Goal: Register for event/course

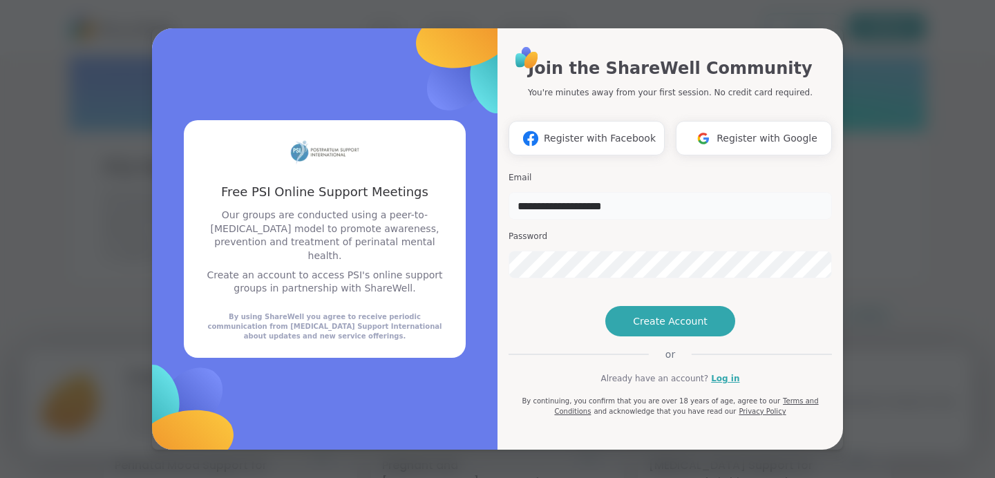
type input "**********"
click at [655, 328] on span "Create Account" at bounding box center [670, 321] width 75 height 14
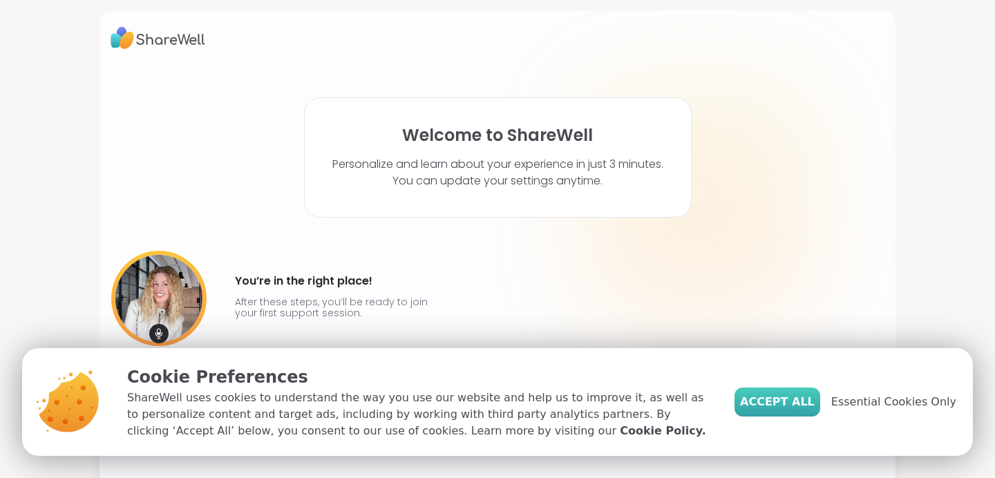
click at [787, 405] on span "Accept All" at bounding box center [777, 402] width 75 height 17
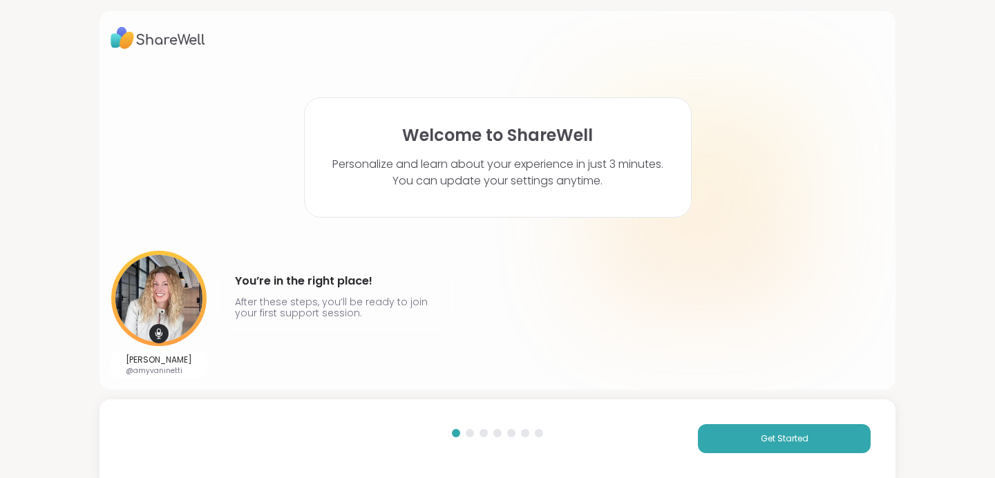
click at [766, 454] on div "Get Started" at bounding box center [497, 438] width 796 height 79
click at [760, 442] on span "Get Started" at bounding box center [784, 438] width 48 height 12
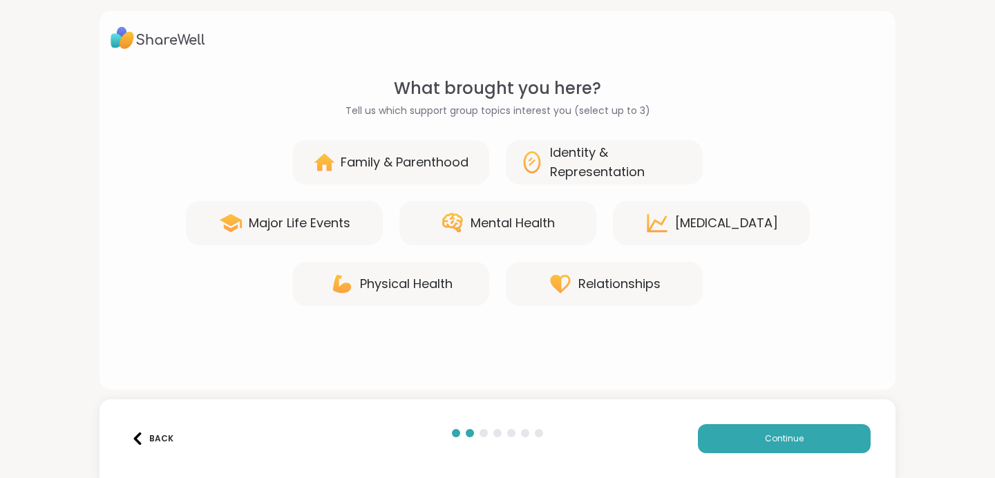
click at [493, 231] on div "Mental Health" at bounding box center [512, 222] width 84 height 19
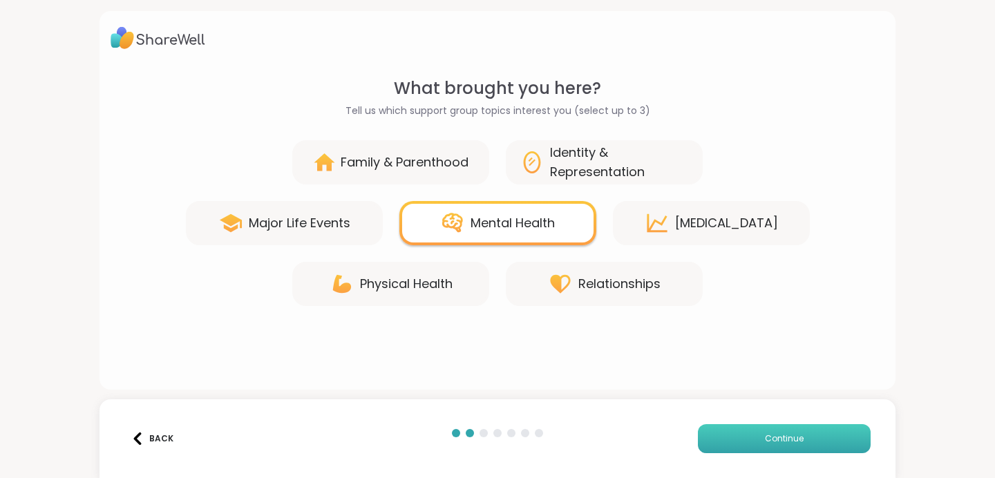
click at [783, 441] on span "Continue" at bounding box center [784, 438] width 39 height 12
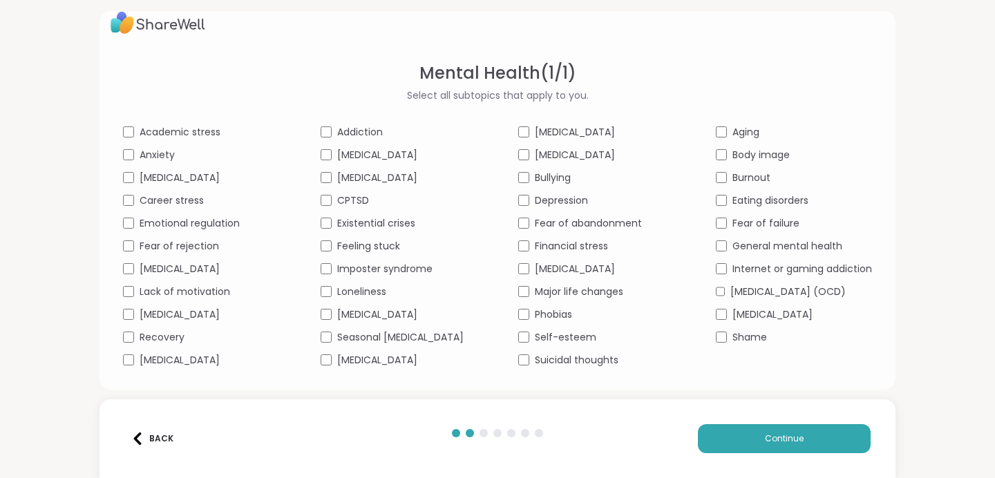
scroll to position [44, 0]
click at [736, 437] on button "Continue" at bounding box center [784, 438] width 173 height 29
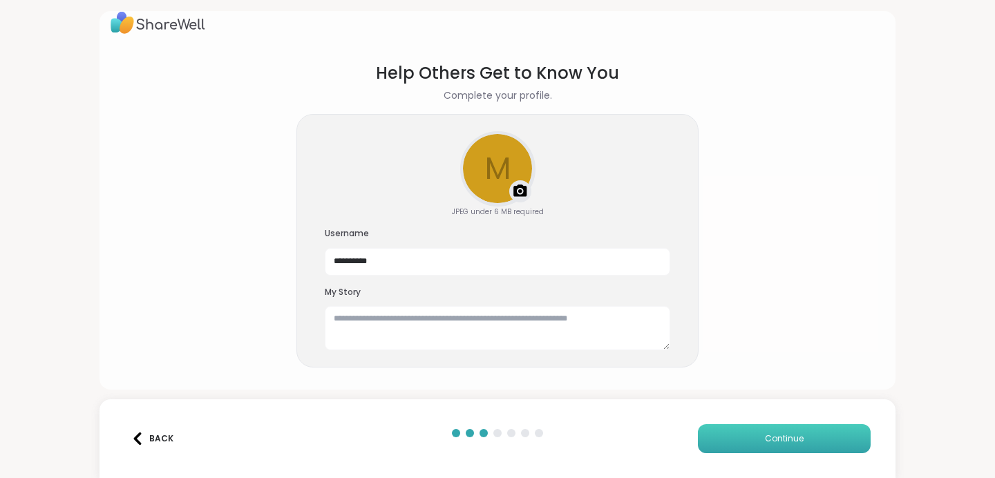
scroll to position [15, 0]
click at [758, 436] on button "Continue" at bounding box center [784, 438] width 173 height 29
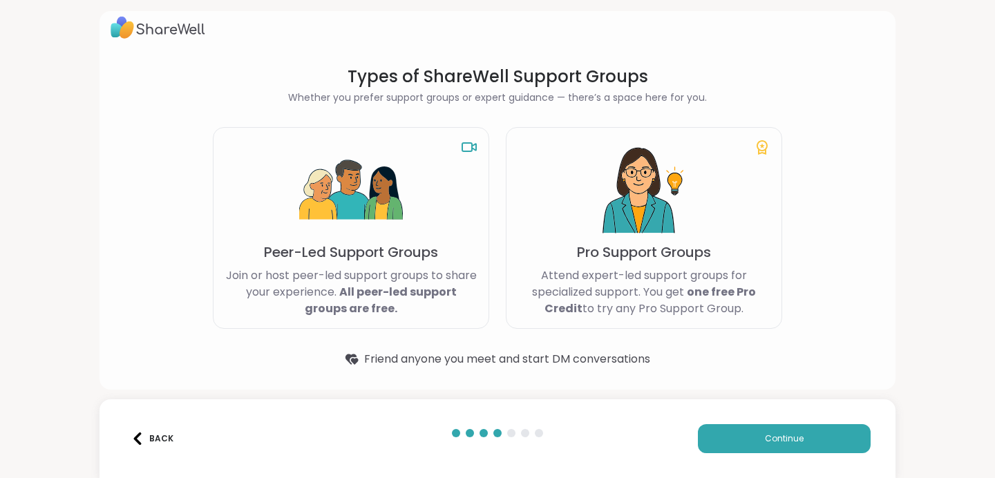
click at [421, 256] on p "Peer-Led Support Groups" at bounding box center [351, 251] width 174 height 19
click at [745, 430] on button "Continue" at bounding box center [784, 438] width 173 height 29
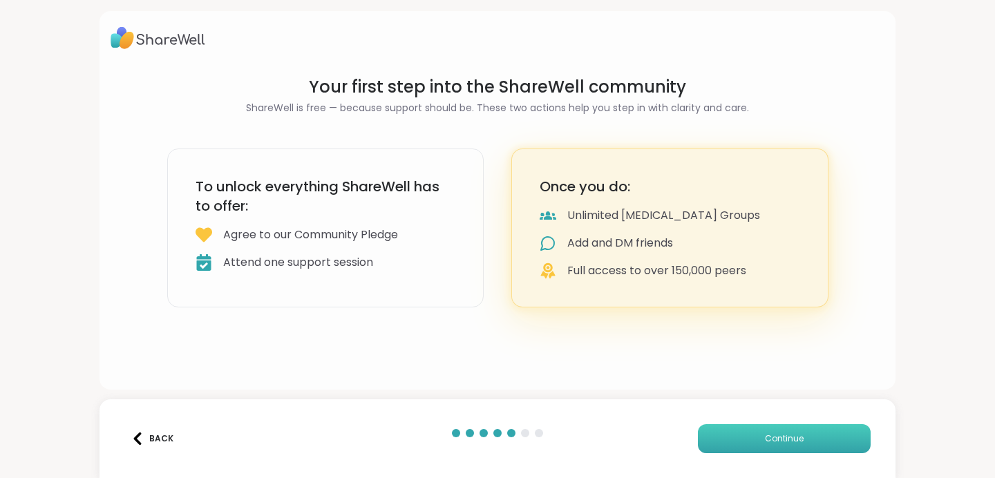
click at [747, 434] on button "Continue" at bounding box center [784, 438] width 173 height 29
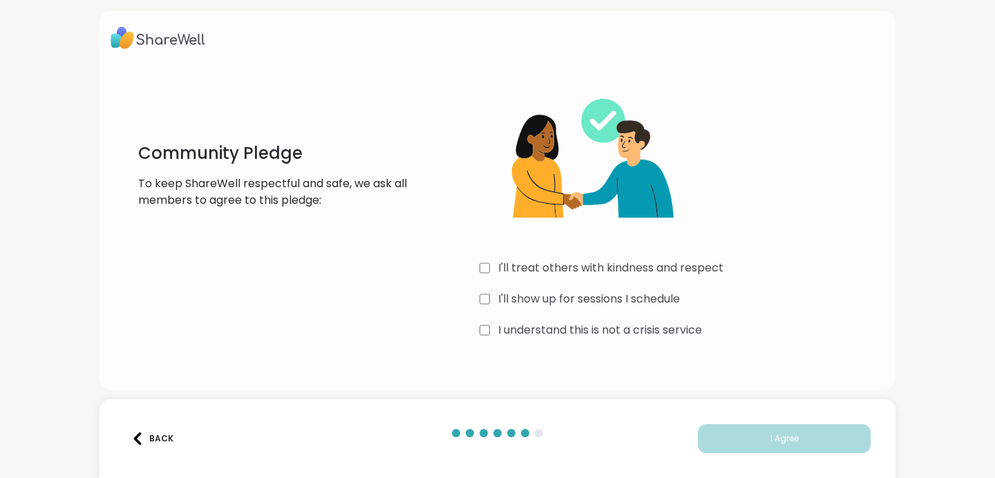
click at [644, 270] on label "I'll treat others with kindness and respect" at bounding box center [610, 268] width 225 height 17
click at [620, 287] on div "I'll treat others with kindness and respect I'll show up for sessions I schedul…" at bounding box center [681, 209] width 405 height 266
click at [615, 299] on label "I'll show up for sessions I schedule" at bounding box center [589, 299] width 182 height 17
click at [597, 331] on label "I understand this is not a crisis service" at bounding box center [600, 330] width 204 height 17
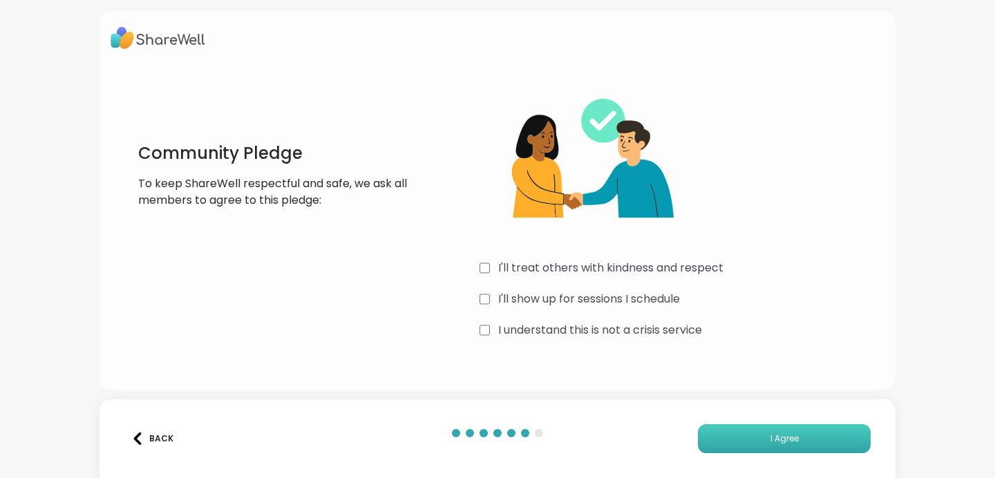
click at [773, 452] on button "I Agree" at bounding box center [784, 438] width 173 height 29
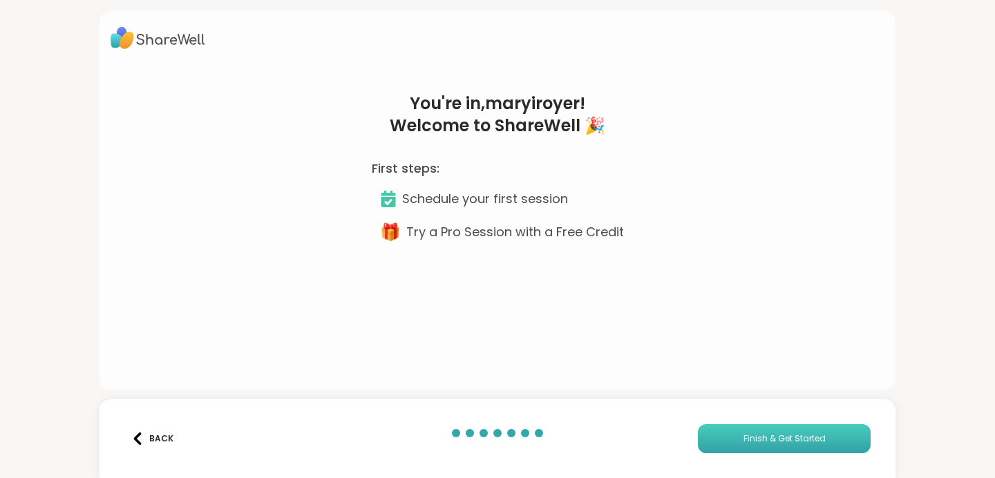
click at [765, 441] on span "Finish & Get Started" at bounding box center [784, 438] width 82 height 12
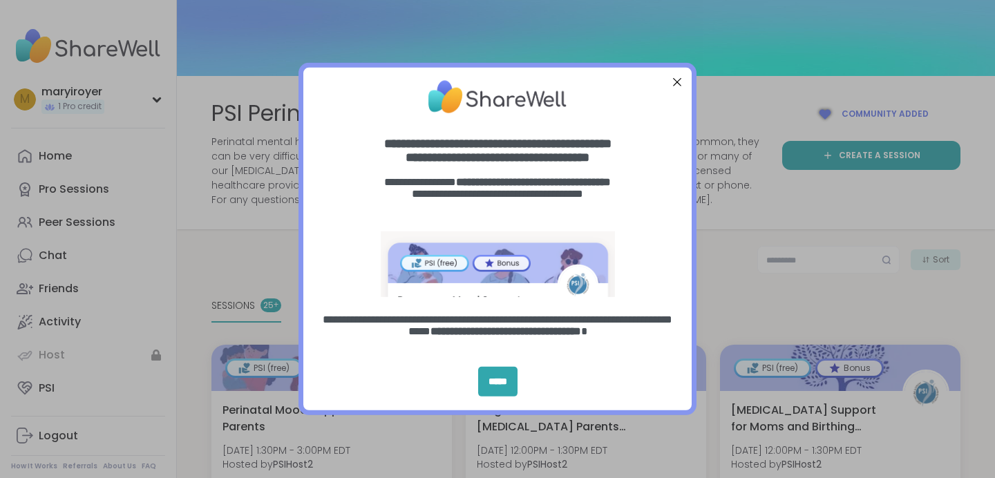
click at [668, 84] on div at bounding box center [677, 82] width 18 height 18
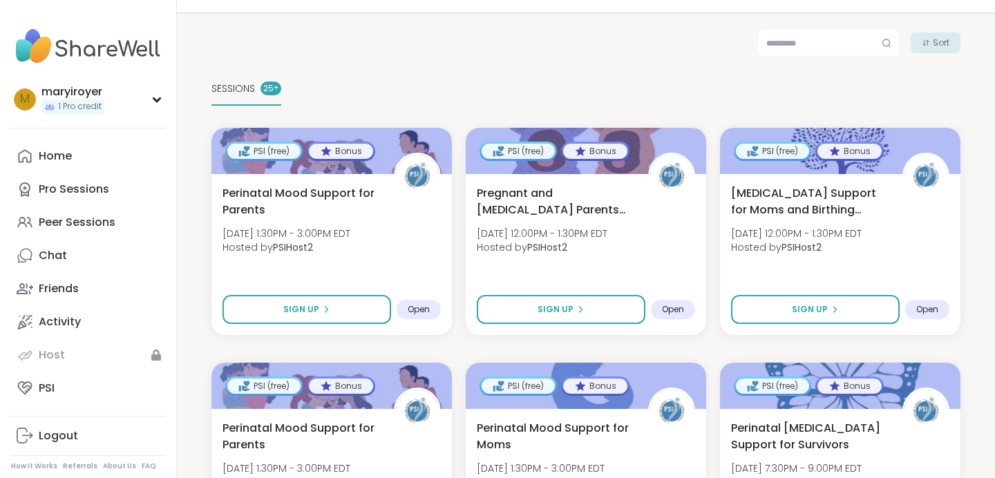
scroll to position [213, 0]
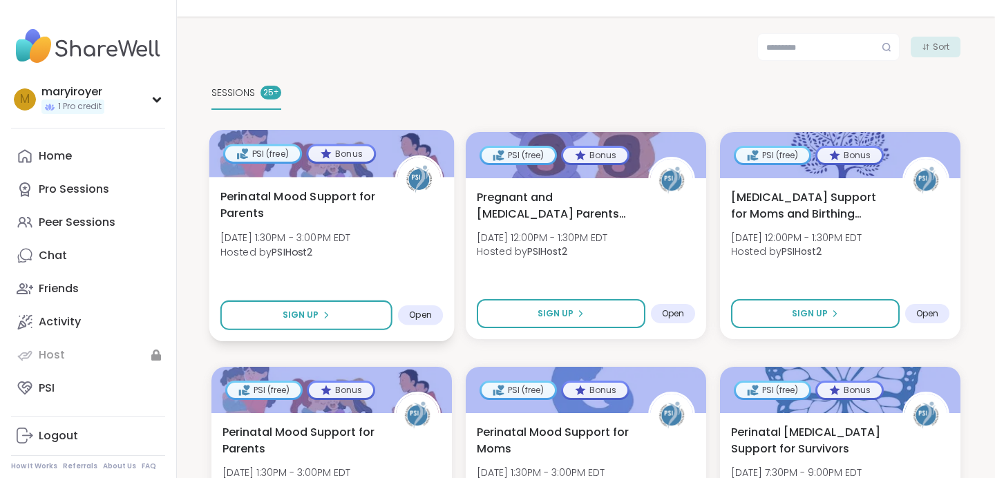
click at [410, 315] on span "Open" at bounding box center [420, 314] width 23 height 11
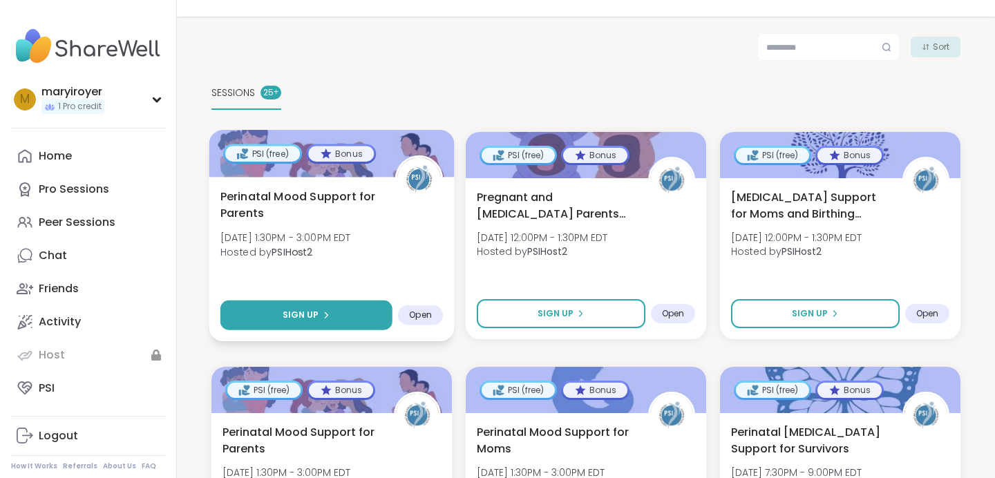
click at [329, 316] on button "Sign Up" at bounding box center [306, 315] width 172 height 30
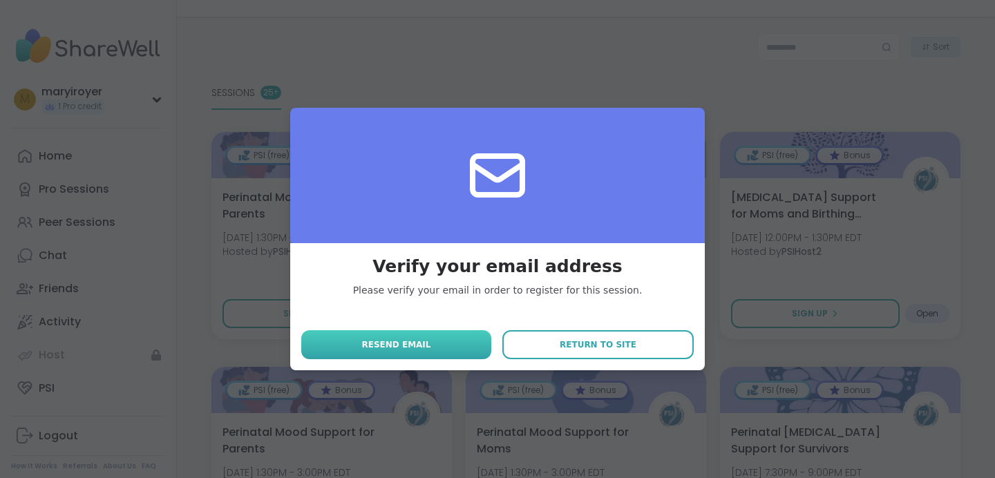
click at [426, 356] on button "Resend email" at bounding box center [396, 344] width 190 height 29
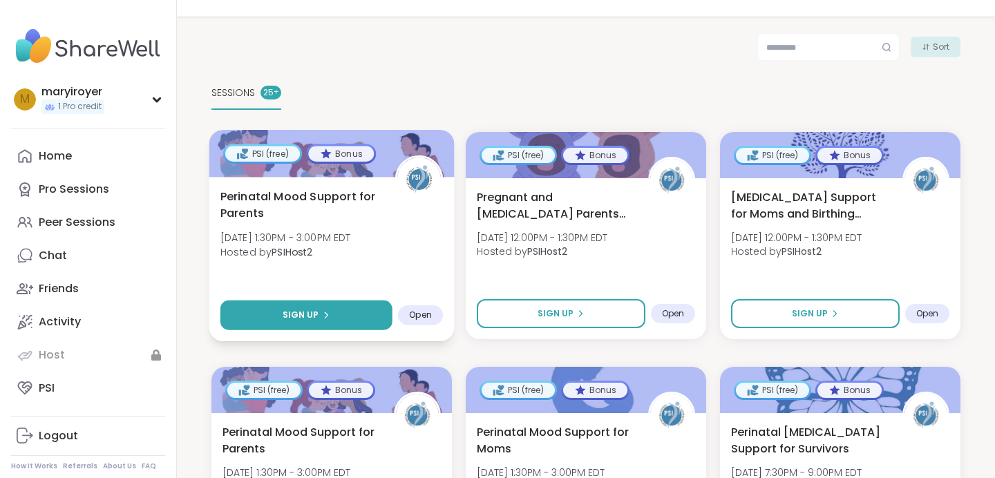
click at [322, 311] on icon at bounding box center [326, 315] width 8 height 8
select select "**"
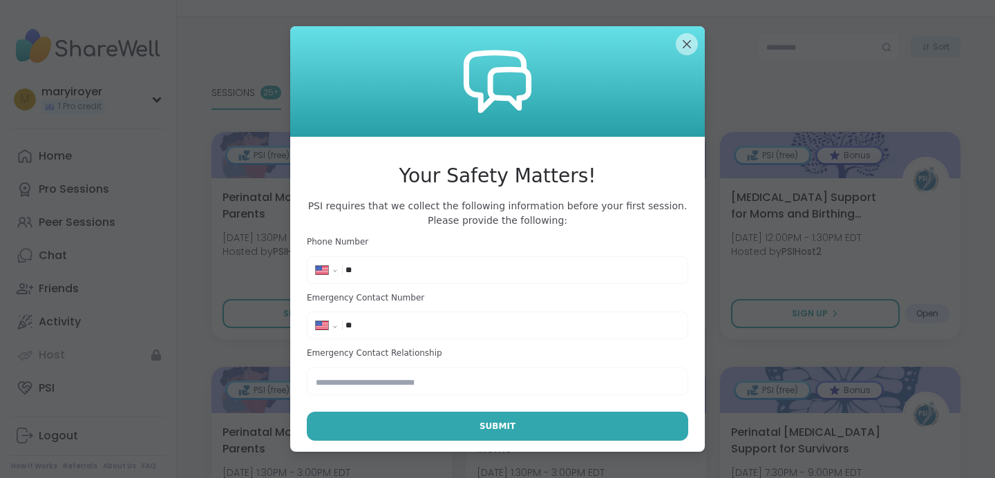
click at [415, 274] on input "**" at bounding box center [512, 270] width 334 height 14
type input "**********"
click at [372, 331] on input "**" at bounding box center [512, 325] width 334 height 14
type input "**********"
click at [356, 378] on input "text" at bounding box center [497, 381] width 381 height 28
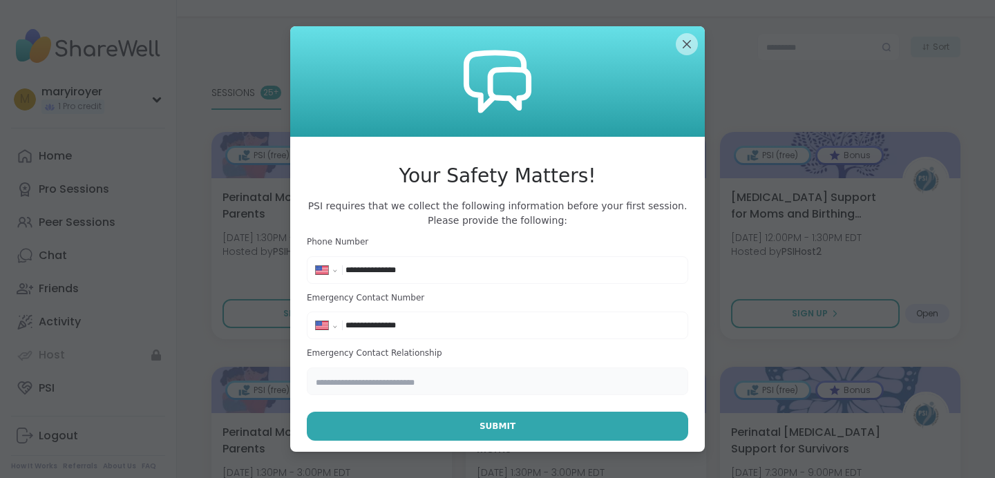
type input "*"
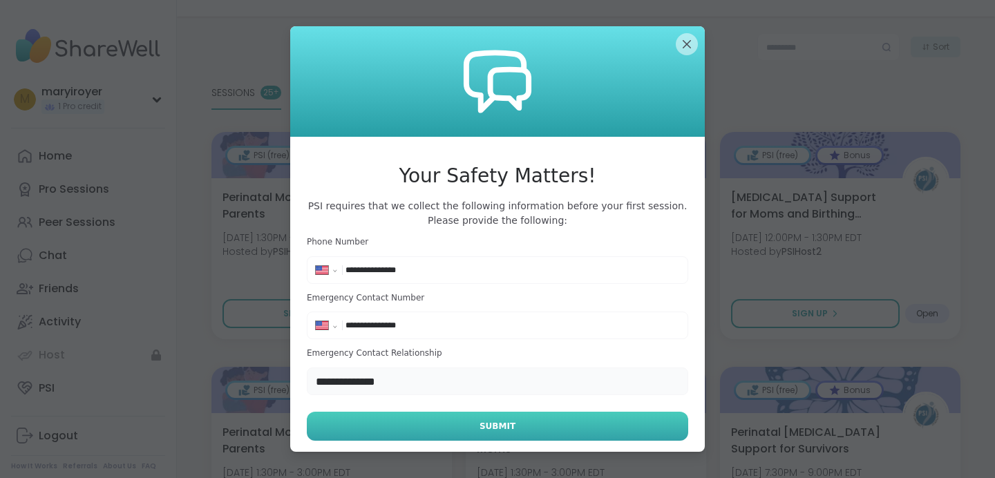
type input "**********"
click at [429, 422] on button "Submit" at bounding box center [497, 426] width 381 height 29
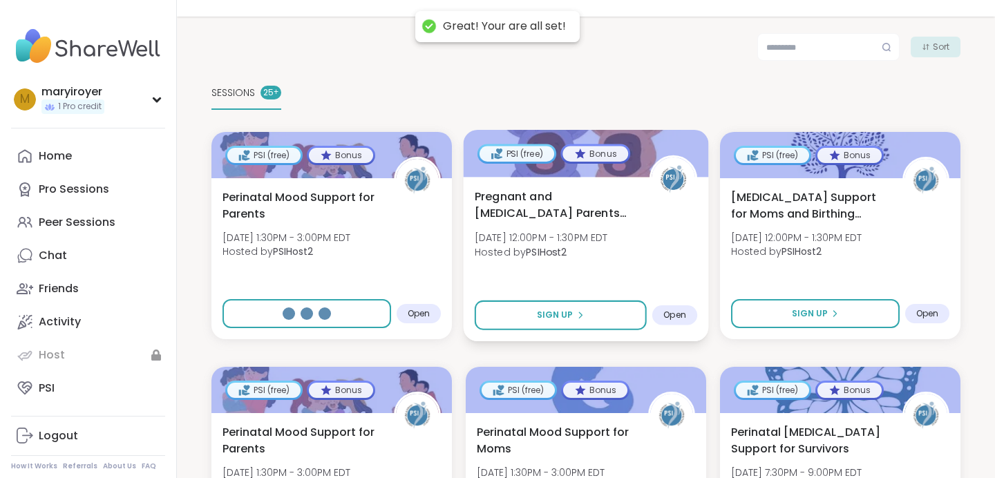
select select "**"
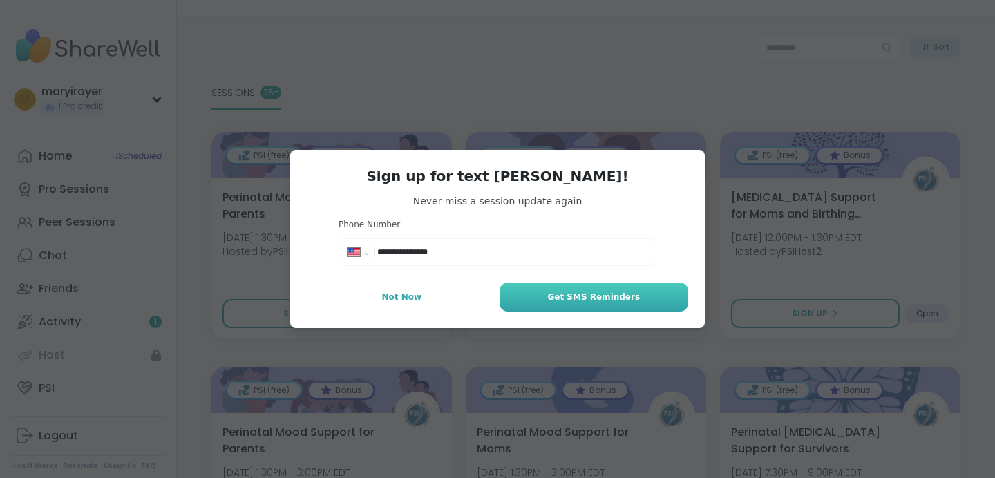
click at [533, 298] on button "Get SMS Reminders" at bounding box center [593, 297] width 189 height 29
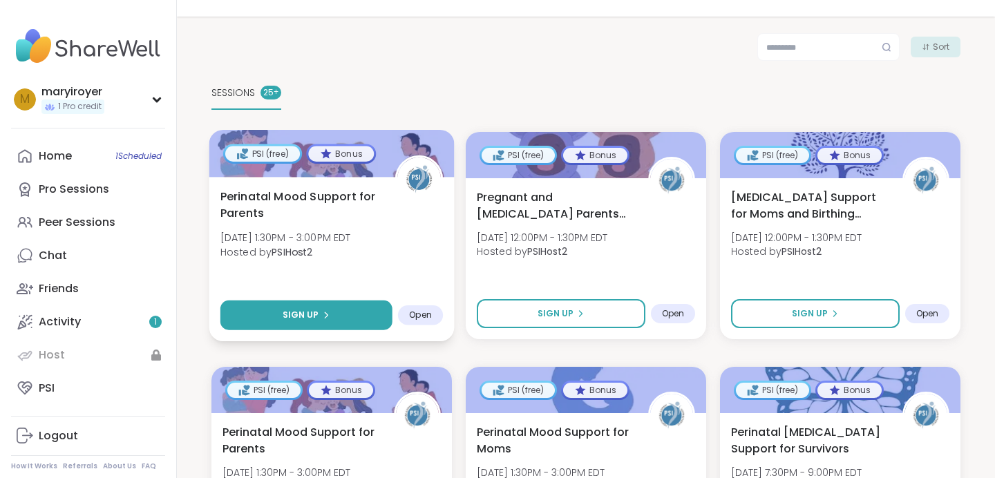
click at [323, 303] on button "Sign Up" at bounding box center [306, 315] width 172 height 30
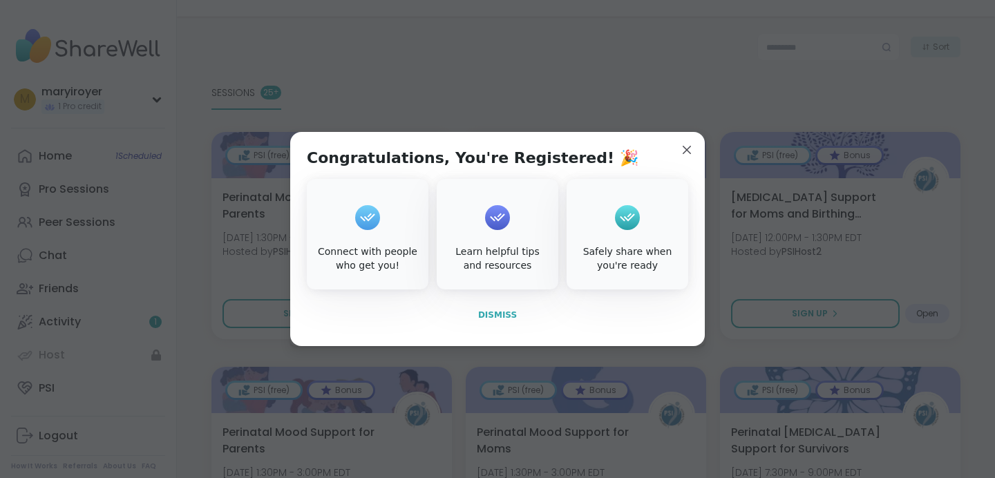
click at [502, 314] on span "Dismiss" at bounding box center [497, 315] width 39 height 10
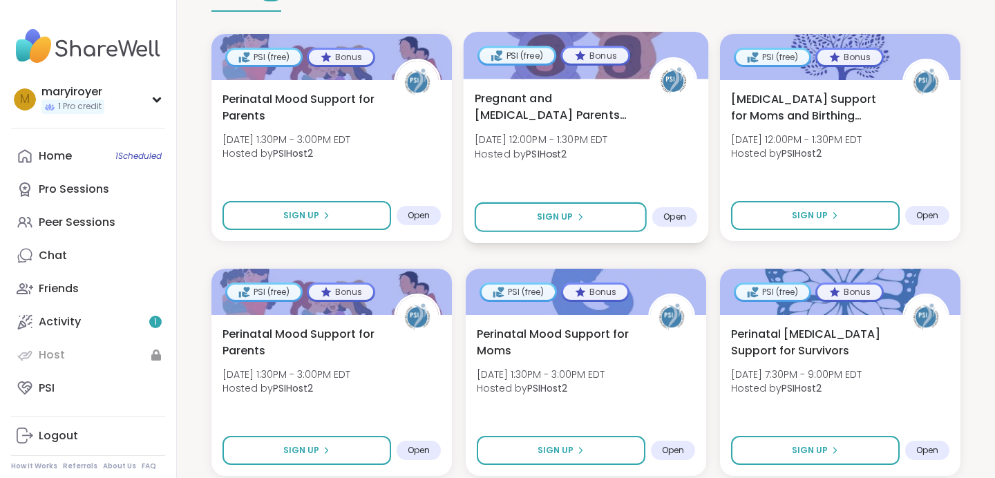
scroll to position [316, 0]
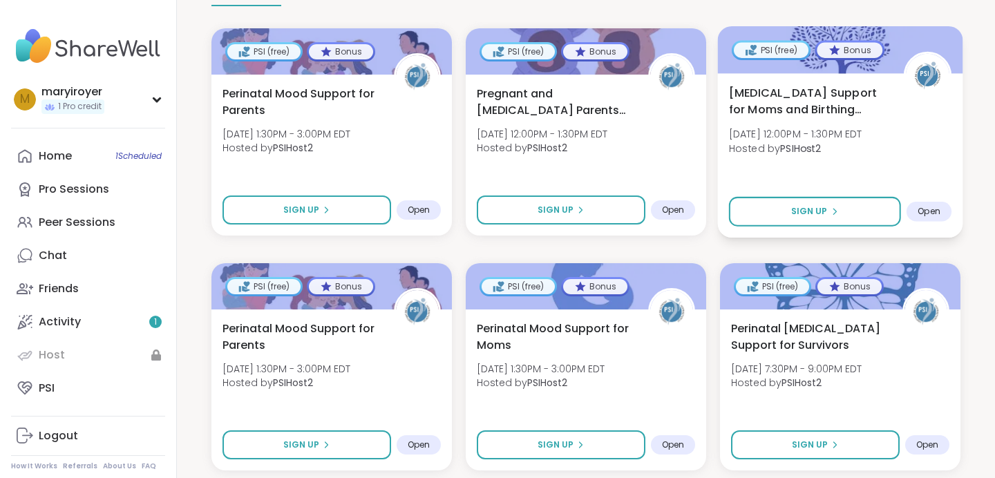
click at [856, 168] on div "Birth Trauma Support for Moms and Birthing People Mon, Sep 08 | 12:00PM - 1:30P…" at bounding box center [840, 155] width 245 height 164
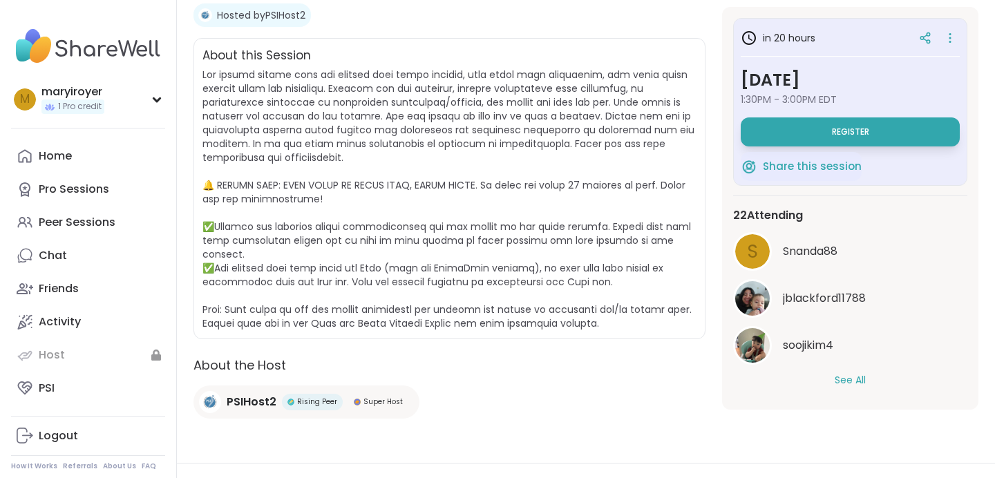
scroll to position [254, 0]
click at [862, 380] on button "See All" at bounding box center [849, 380] width 31 height 15
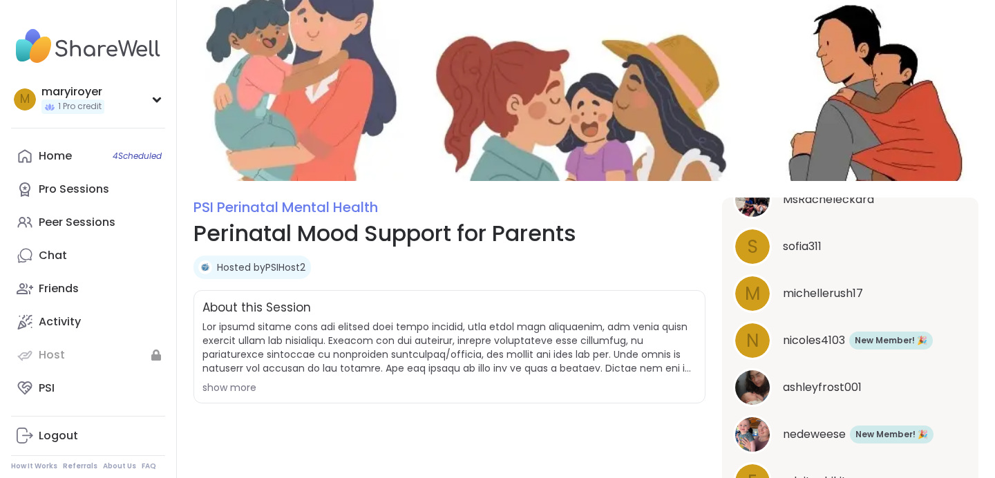
scroll to position [958, 0]
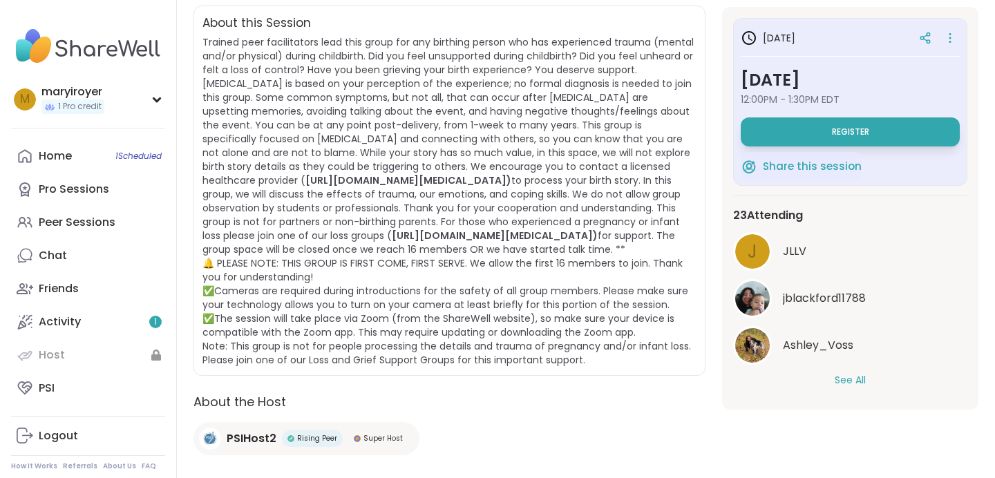
scroll to position [305, 0]
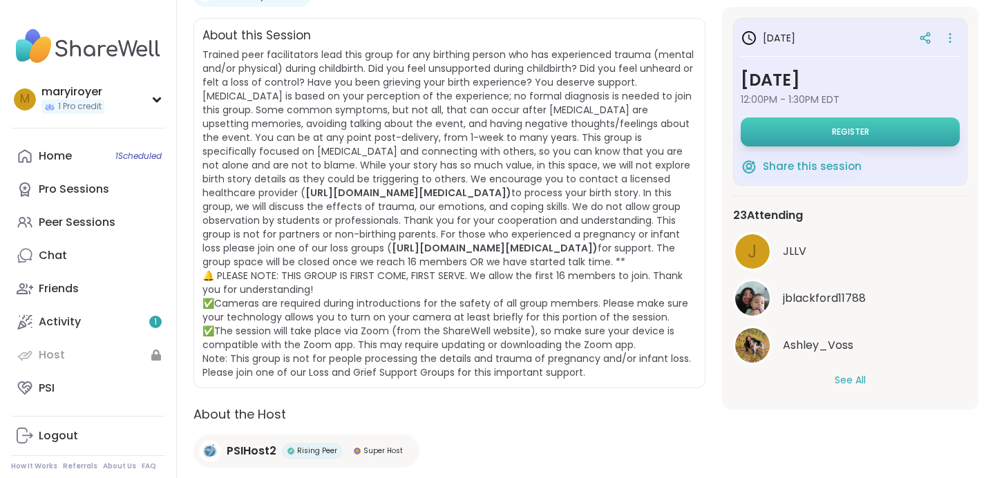
click at [789, 126] on button "Register" at bounding box center [849, 131] width 219 height 29
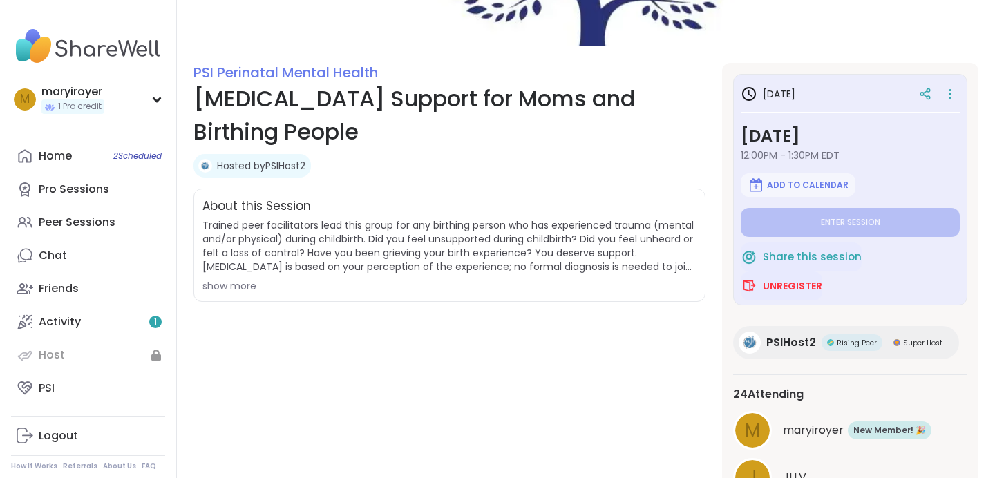
scroll to position [0, 0]
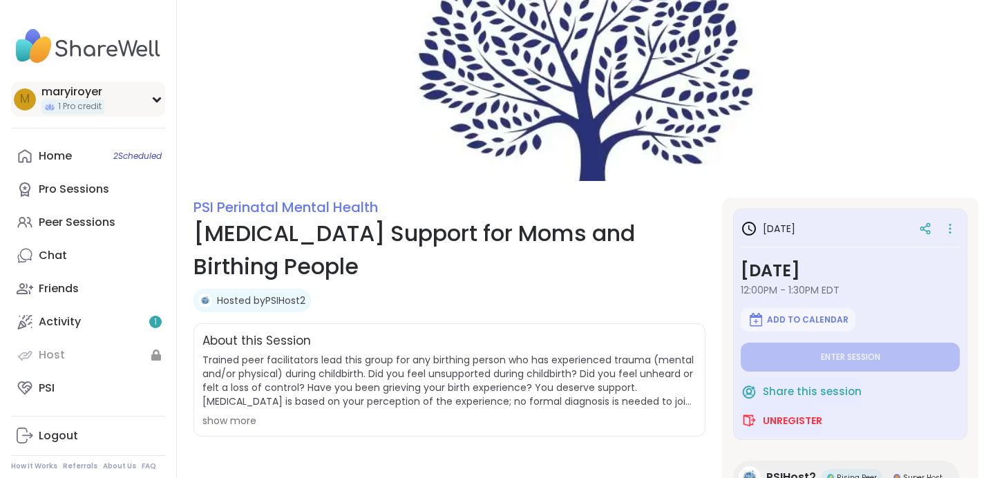
click at [156, 93] on div "m maryiroyer 1 Pro credit" at bounding box center [88, 99] width 154 height 35
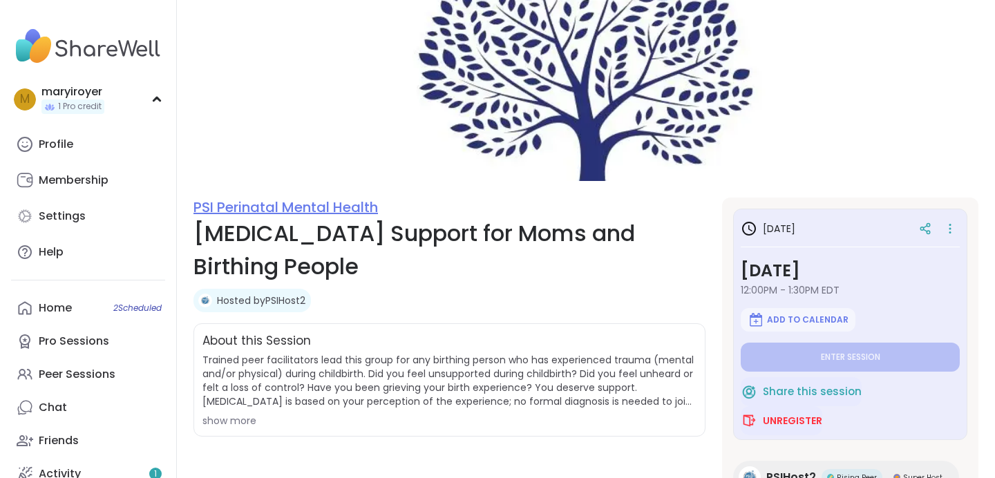
click at [243, 203] on link "PSI Perinatal Mental Health" at bounding box center [285, 207] width 184 height 19
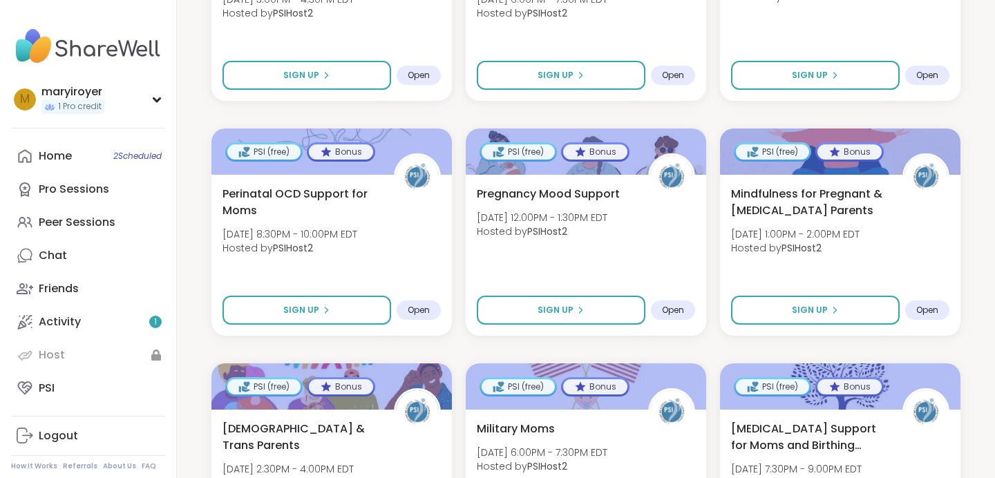
scroll to position [1157, 0]
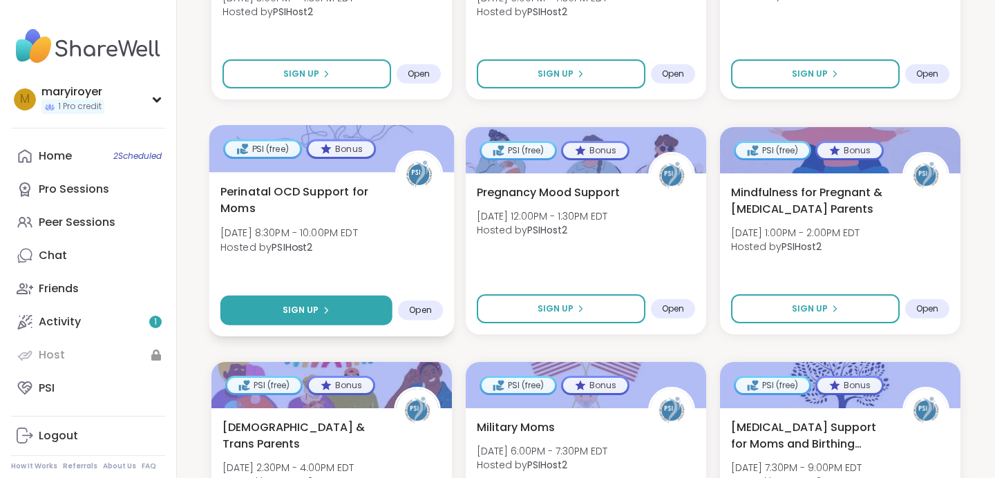
click at [336, 306] on button "Sign Up" at bounding box center [306, 311] width 172 height 30
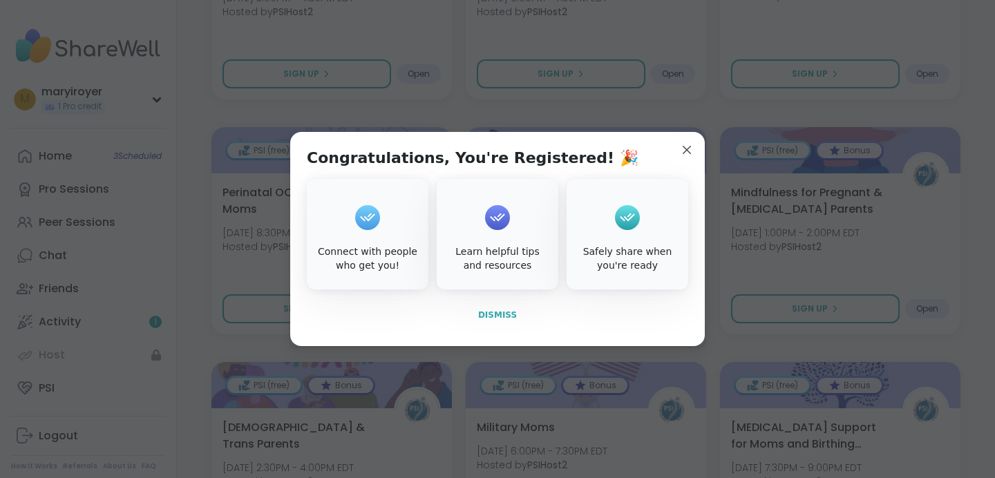
click at [491, 311] on span "Dismiss" at bounding box center [497, 315] width 39 height 10
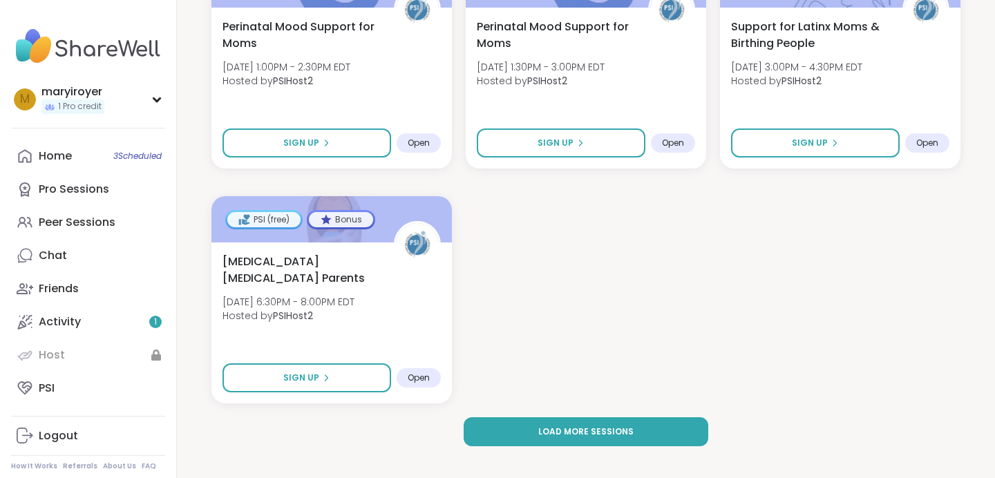
scroll to position [2030, 0]
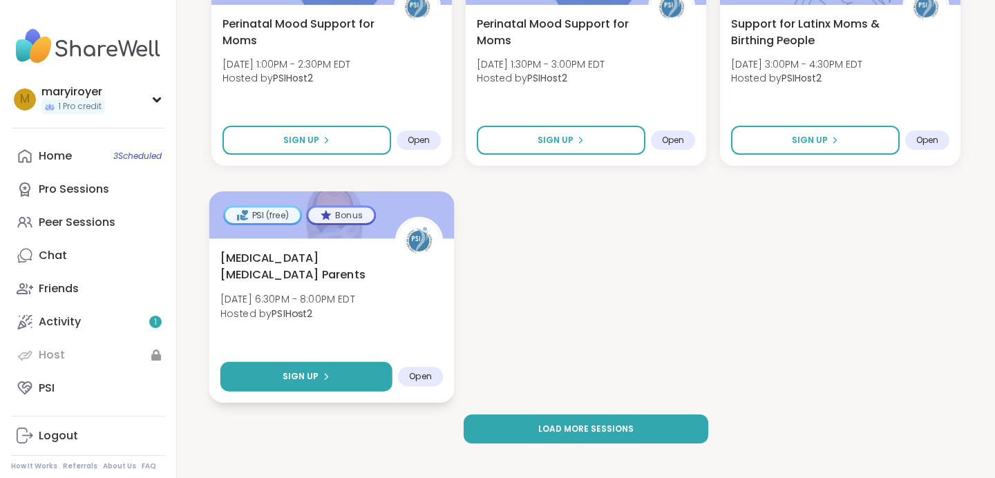
click at [298, 373] on span "Sign Up" at bounding box center [301, 376] width 37 height 12
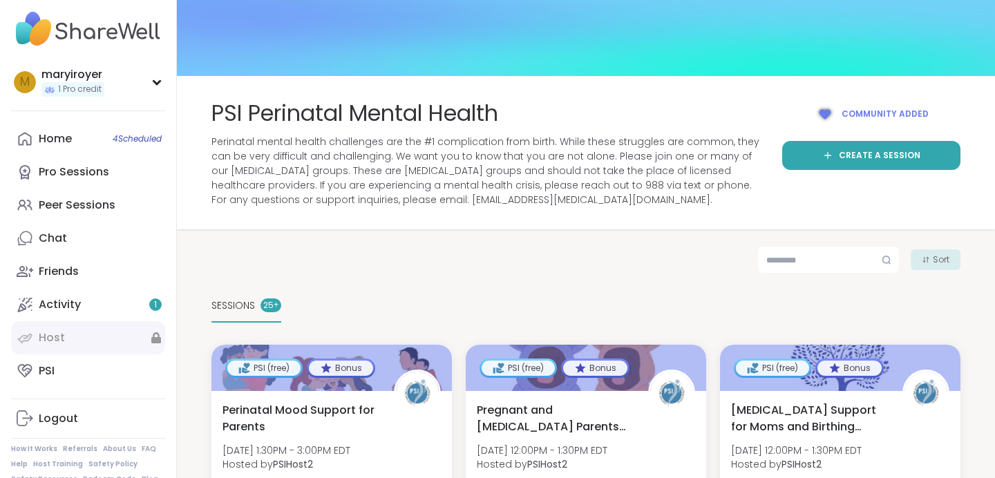
scroll to position [23, 0]
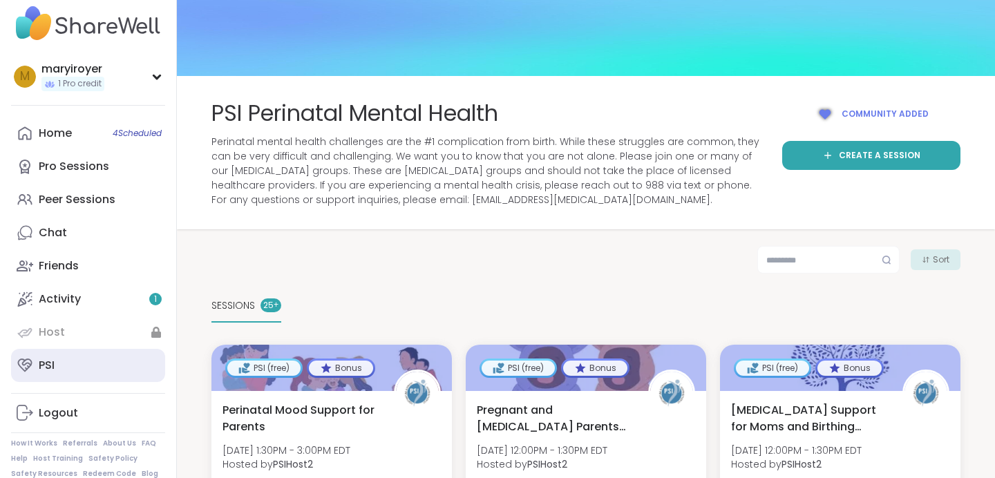
click at [100, 368] on link "PSI" at bounding box center [88, 365] width 154 height 33
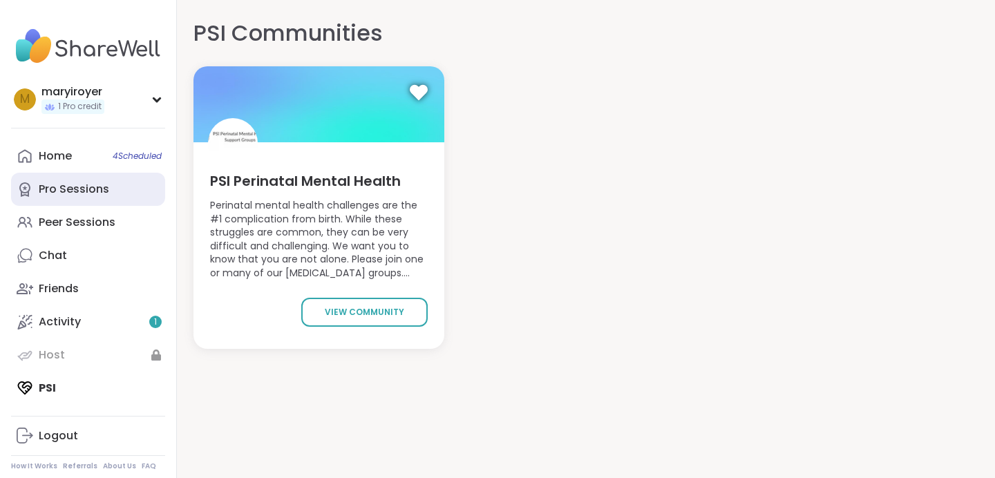
click at [97, 197] on link "Pro Sessions" at bounding box center [88, 189] width 154 height 33
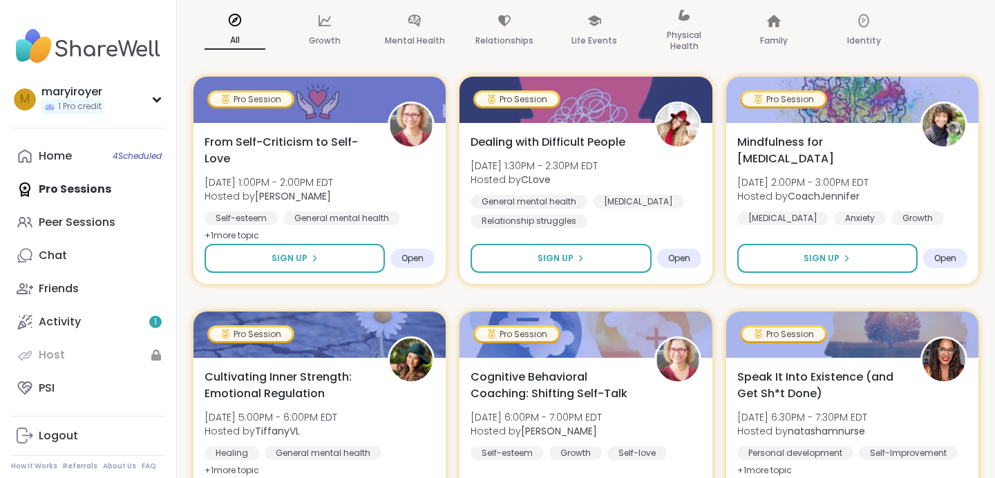
scroll to position [42, 0]
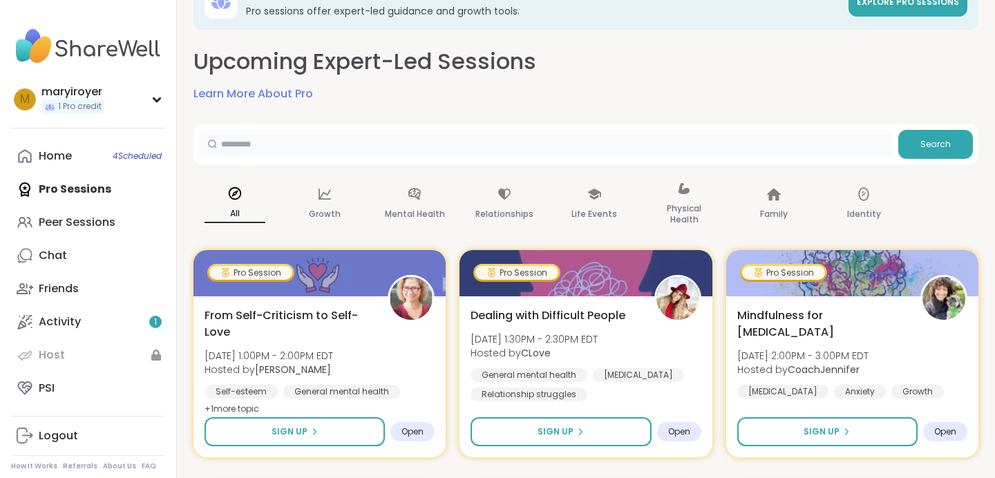
click at [332, 141] on input "text" at bounding box center [545, 144] width 693 height 28
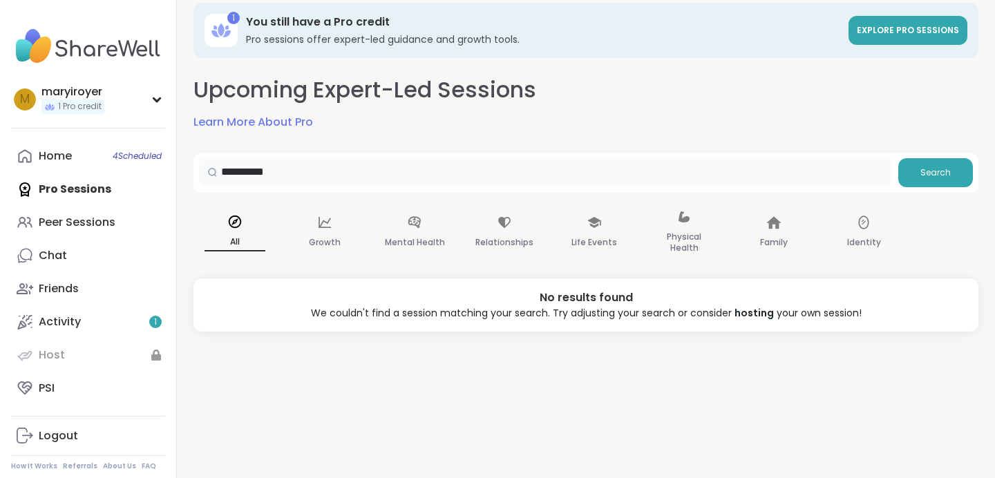
scroll to position [14, 0]
click at [251, 172] on input "**********" at bounding box center [545, 172] width 693 height 28
click at [242, 178] on input "**********" at bounding box center [545, 172] width 693 height 28
click at [245, 176] on input "**********" at bounding box center [545, 172] width 693 height 28
drag, startPoint x: 624, startPoint y: 157, endPoint x: 416, endPoint y: 146, distance: 208.2
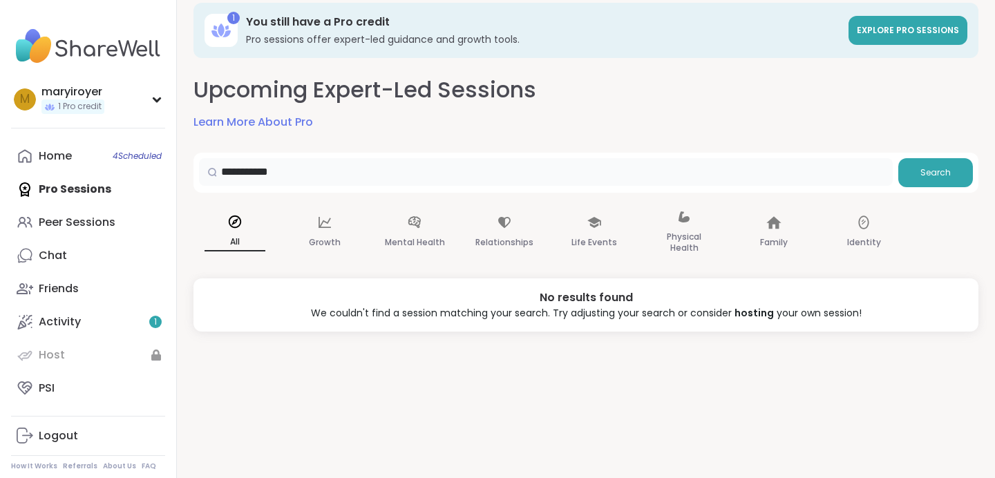
click at [423, 146] on div "**********" at bounding box center [585, 203] width 785 height 257
click at [392, 153] on div "**********" at bounding box center [585, 173] width 785 height 40
drag, startPoint x: 385, startPoint y: 166, endPoint x: 190, endPoint y: 171, distance: 195.5
click at [190, 171] on div "**********" at bounding box center [586, 225] width 818 height 478
type input "**********"
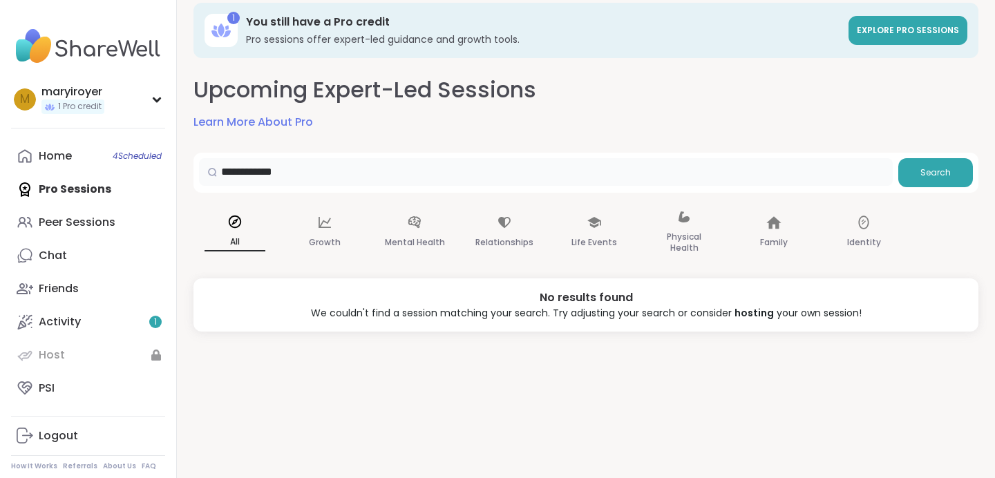
drag, startPoint x: 374, startPoint y: 174, endPoint x: 189, endPoint y: 171, distance: 185.1
click at [189, 171] on div "**********" at bounding box center [586, 225] width 818 height 478
click at [902, 32] on span "Explore Pro sessions" at bounding box center [907, 30] width 102 height 12
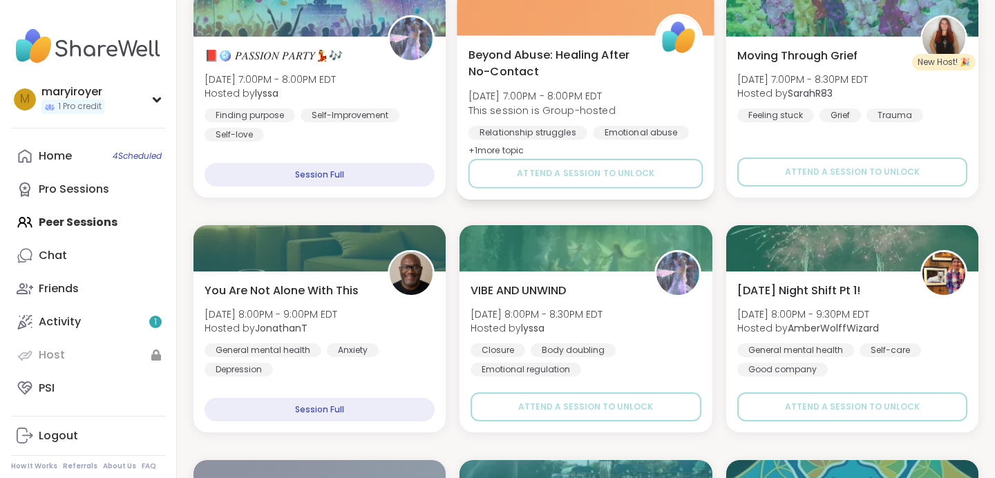
scroll to position [984, 0]
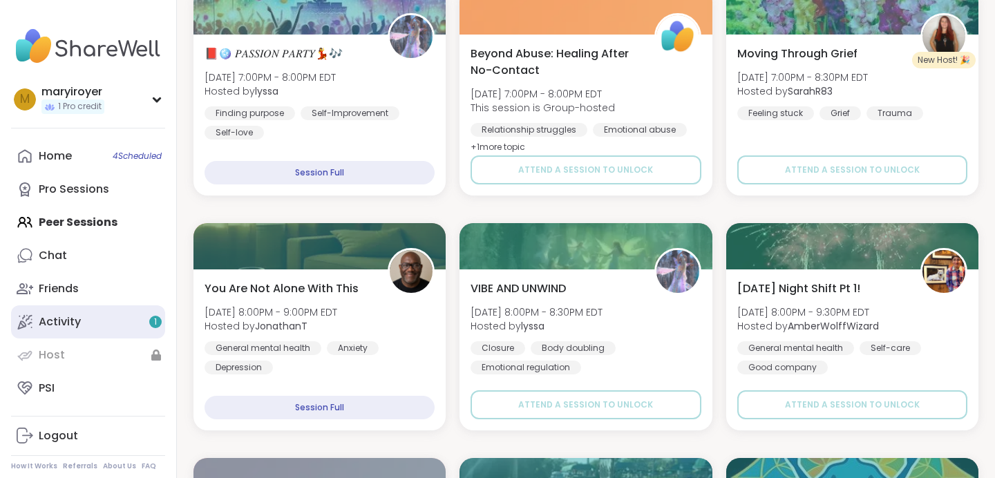
click at [120, 320] on link "Activity 1" at bounding box center [88, 321] width 154 height 33
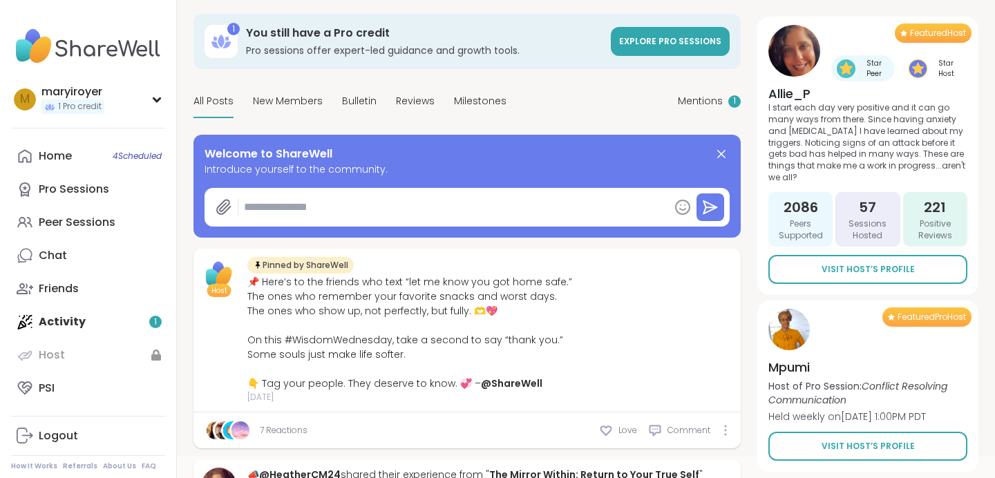
scroll to position [53, 0]
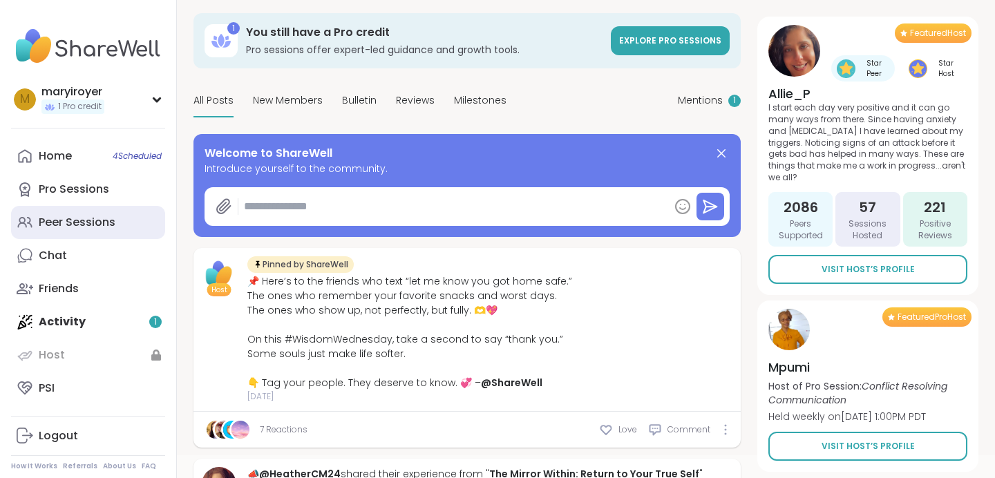
click at [95, 218] on div "Peer Sessions" at bounding box center [77, 222] width 77 height 15
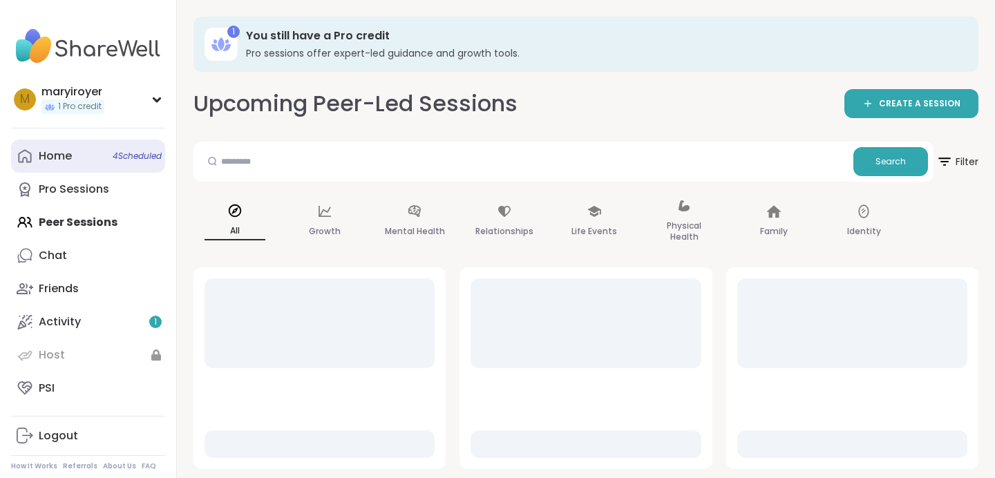
click at [98, 159] on link "Home 4 Scheduled" at bounding box center [88, 156] width 154 height 33
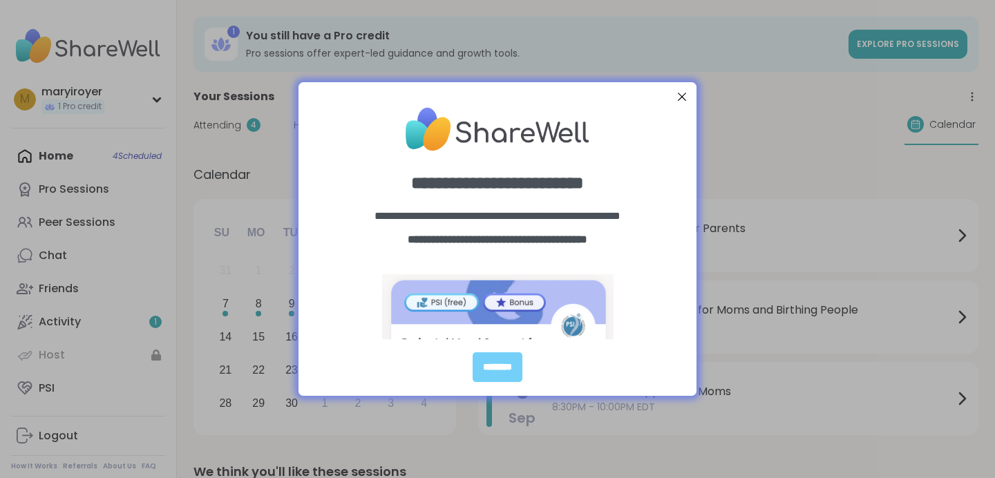
click at [681, 101] on div at bounding box center [682, 97] width 18 height 18
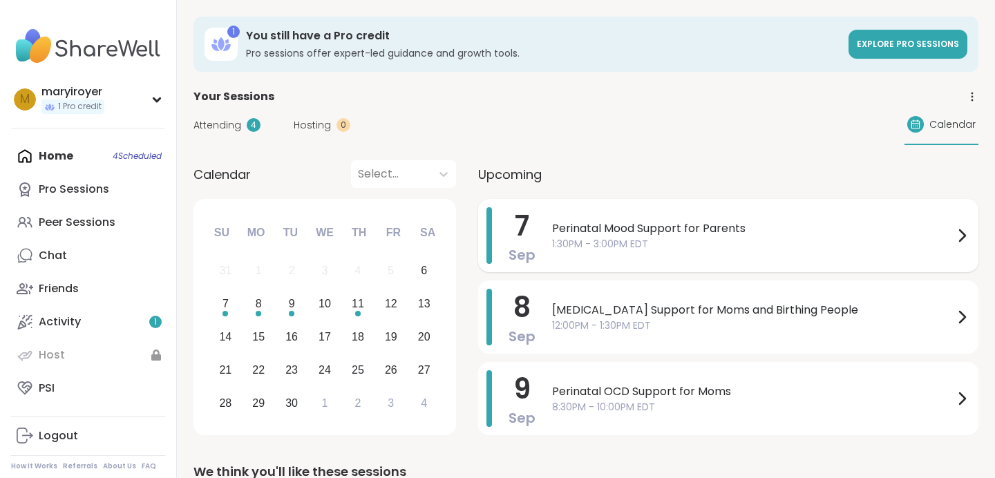
click at [711, 220] on div "Perinatal Mood Support for Parents 1:30PM - 3:00PM EDT" at bounding box center [761, 235] width 418 height 57
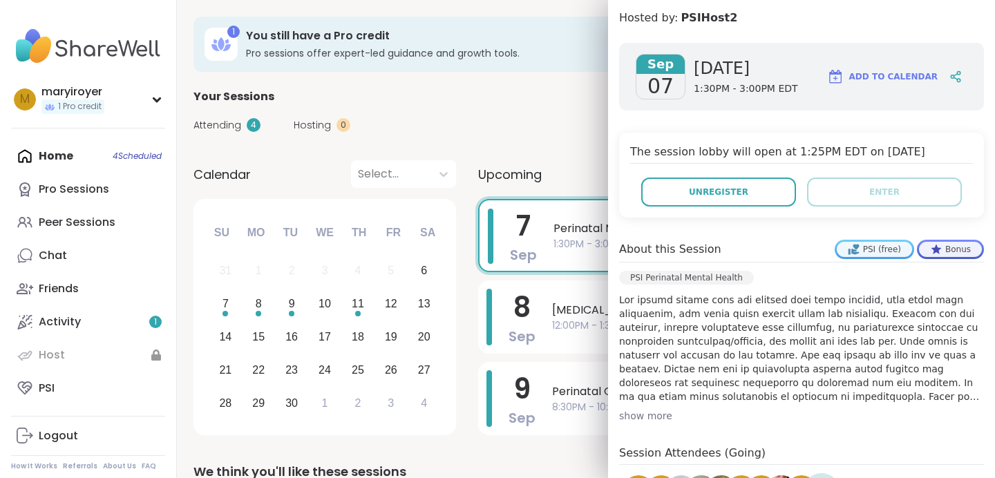
scroll to position [184, 0]
click at [658, 408] on div "show more" at bounding box center [801, 415] width 365 height 14
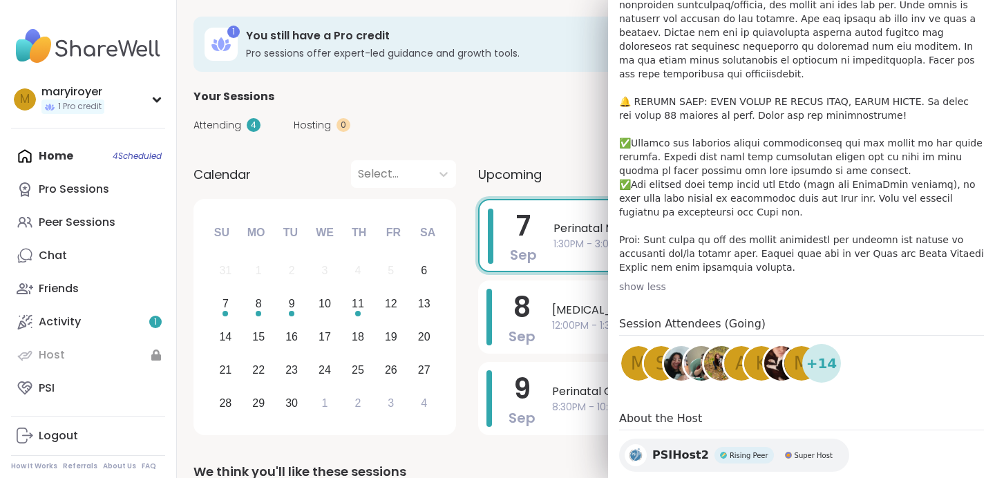
scroll to position [528, 0]
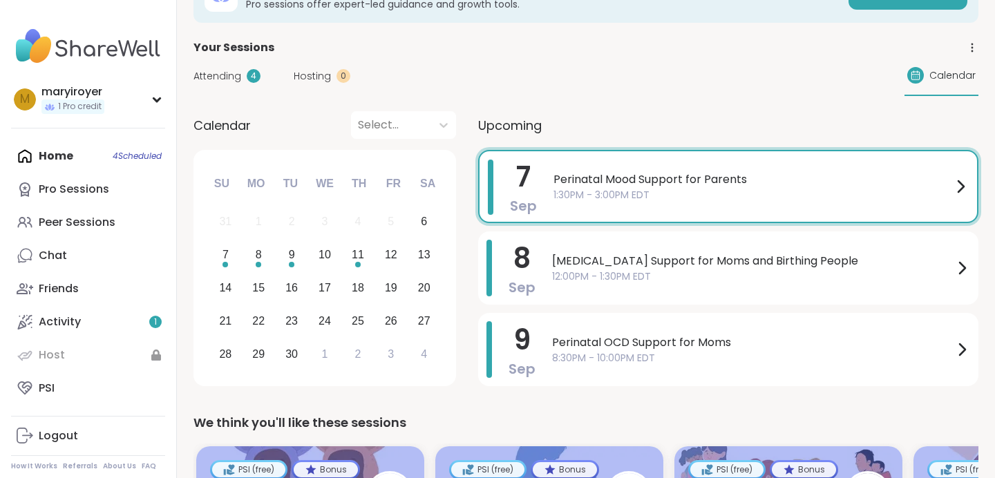
scroll to position [56, 0]
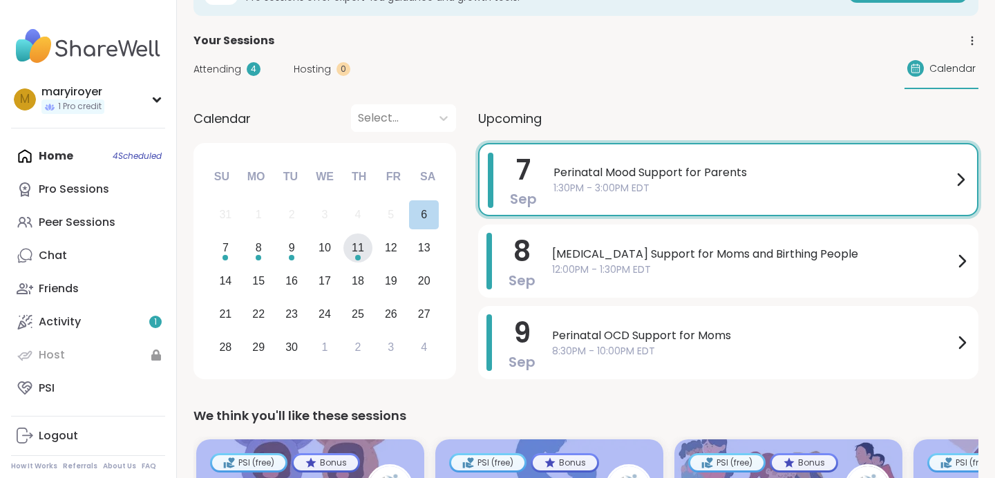
click at [354, 252] on div "11" at bounding box center [358, 247] width 12 height 19
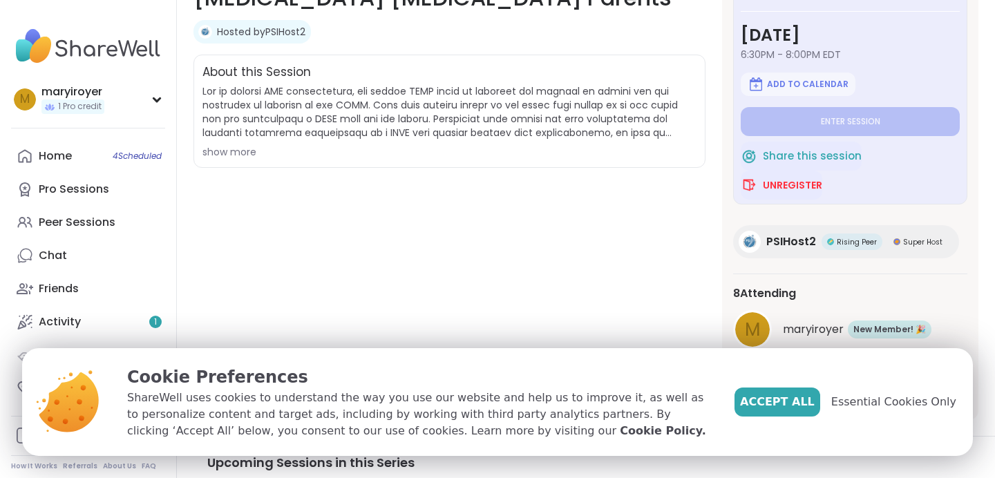
scroll to position [267, 0]
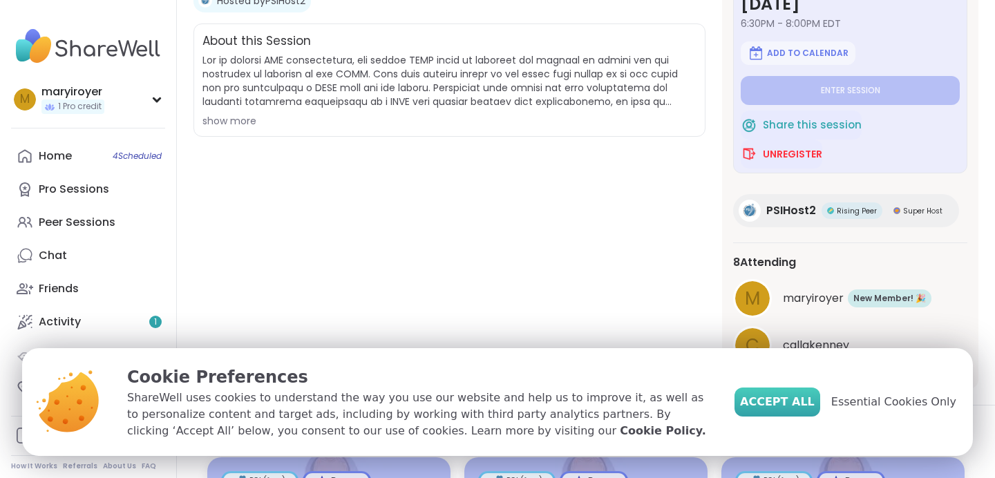
click at [763, 403] on span "Accept All" at bounding box center [777, 402] width 75 height 17
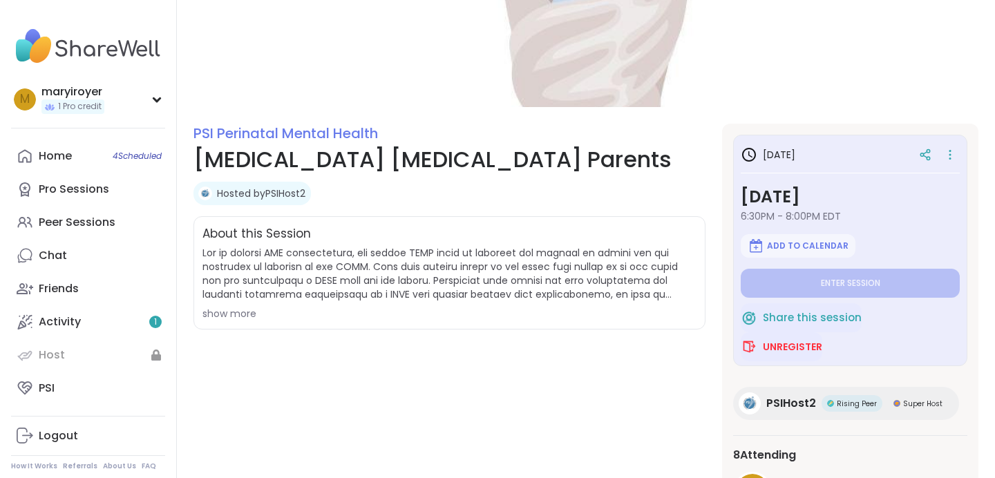
scroll to position [22, 0]
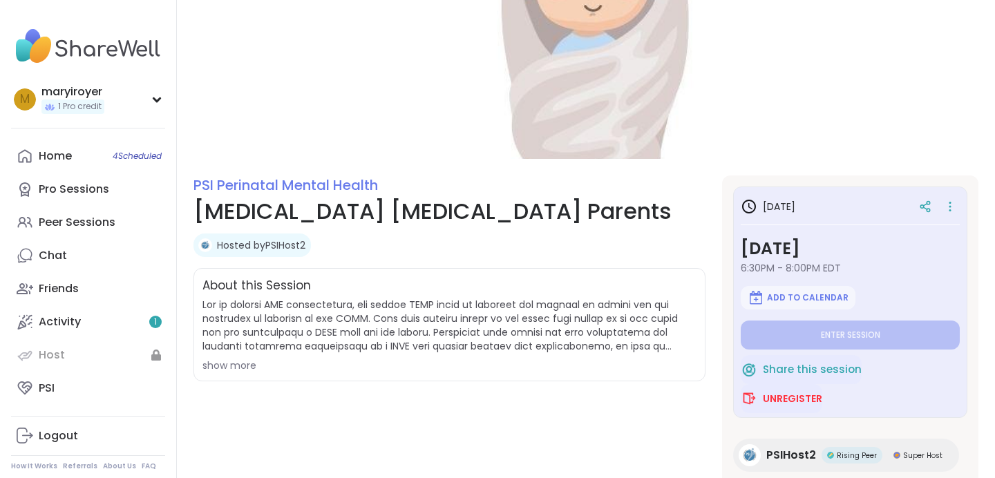
click at [236, 359] on div "show more" at bounding box center [449, 365] width 494 height 14
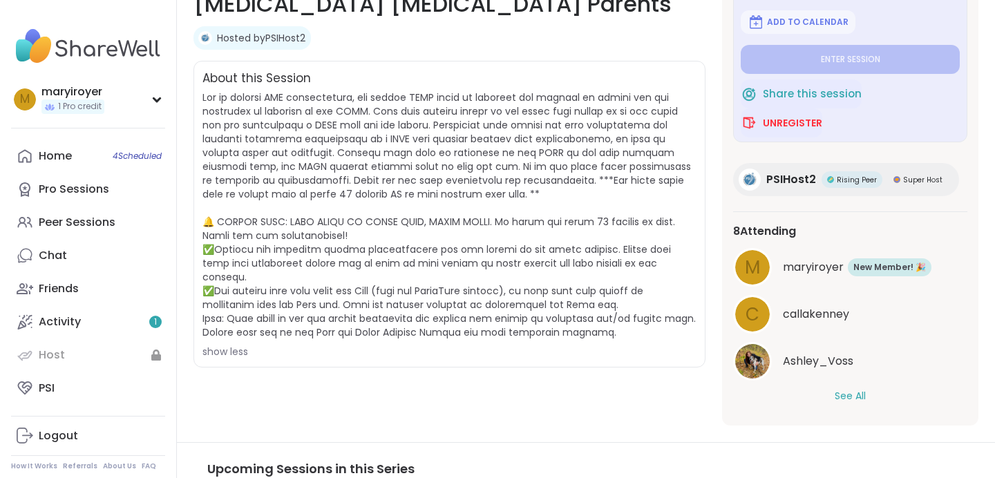
scroll to position [279, 0]
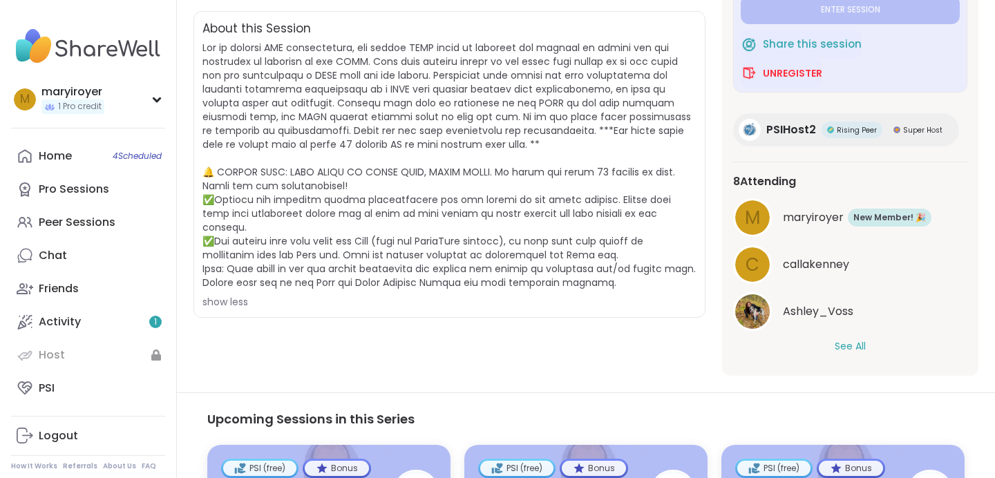
click at [853, 346] on button "See All" at bounding box center [849, 346] width 31 height 15
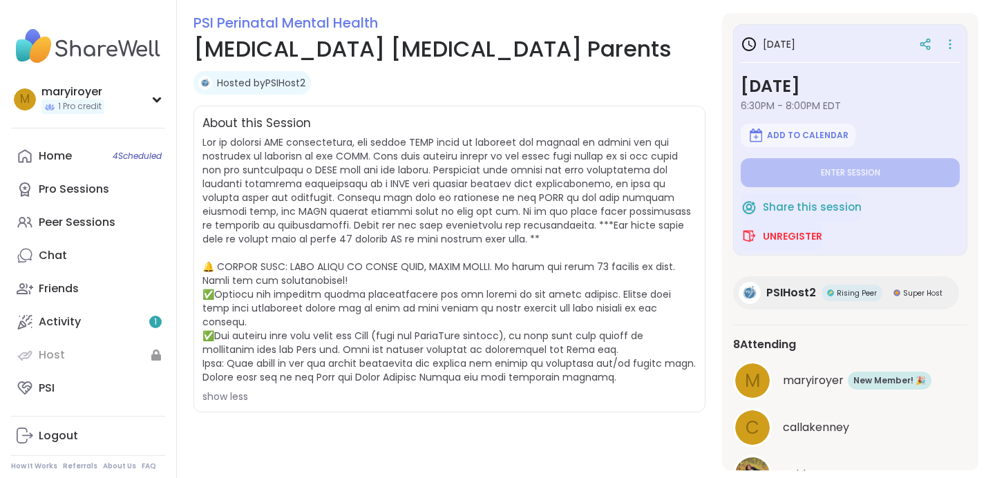
scroll to position [0, 0]
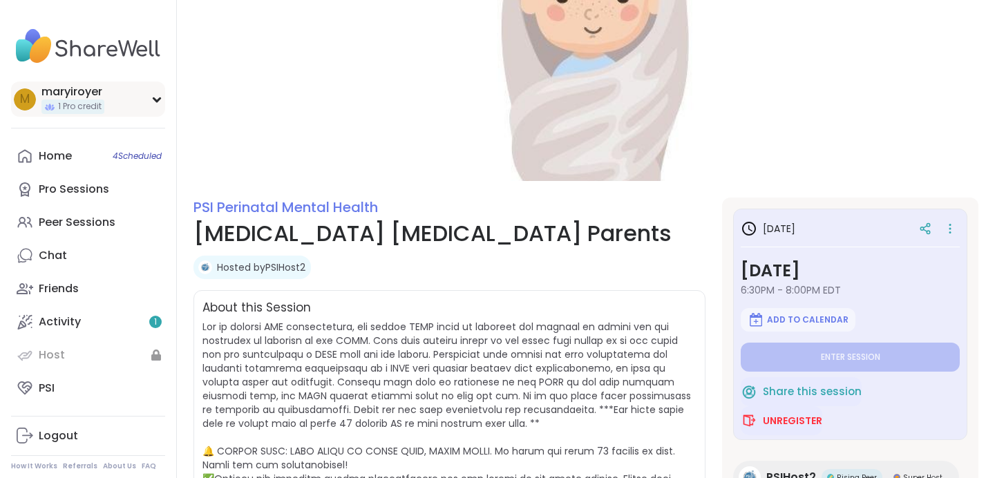
click at [154, 102] on icon at bounding box center [156, 99] width 11 height 7
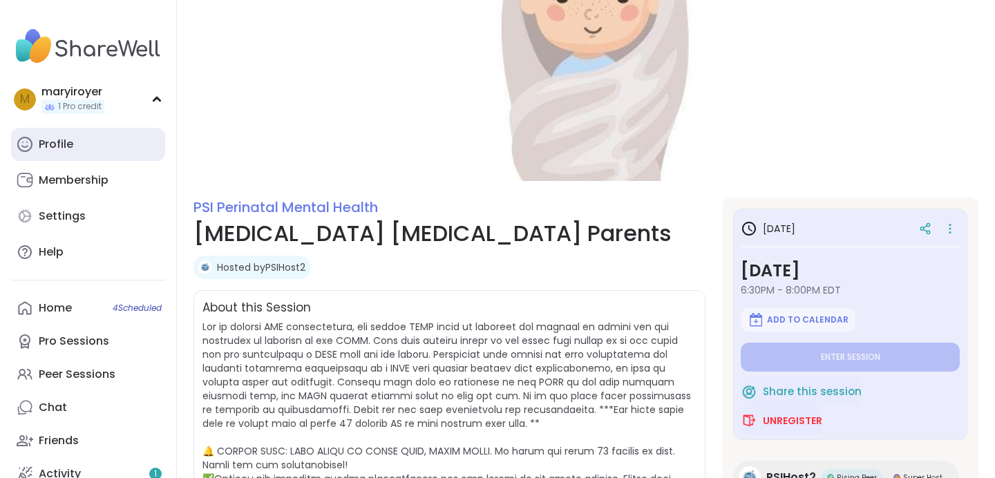
click at [129, 137] on link "Profile" at bounding box center [88, 144] width 154 height 33
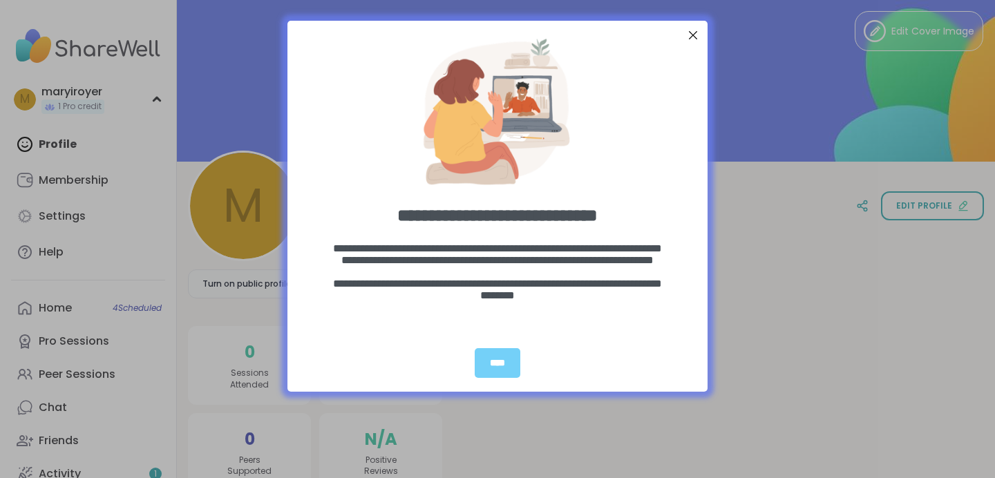
scroll to position [12, 0]
click at [508, 360] on div "****" at bounding box center [498, 363] width 46 height 30
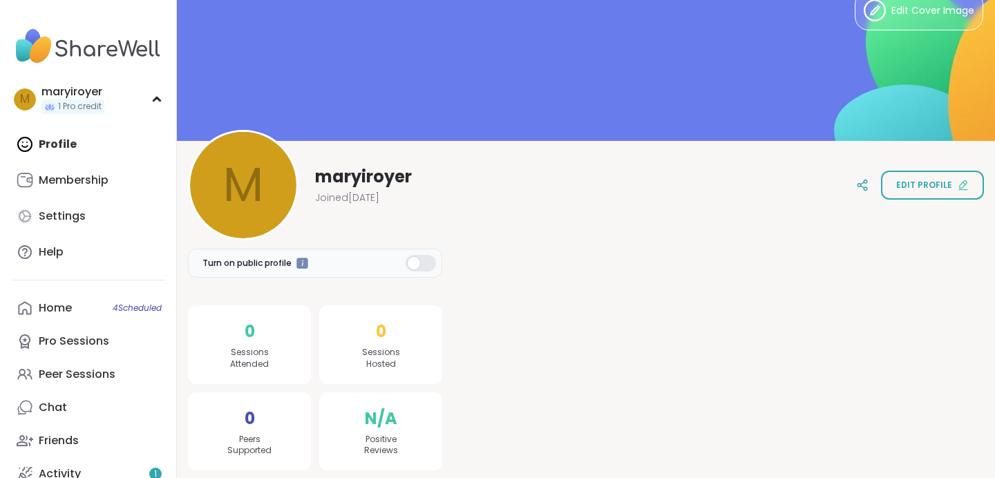
scroll to position [38, 0]
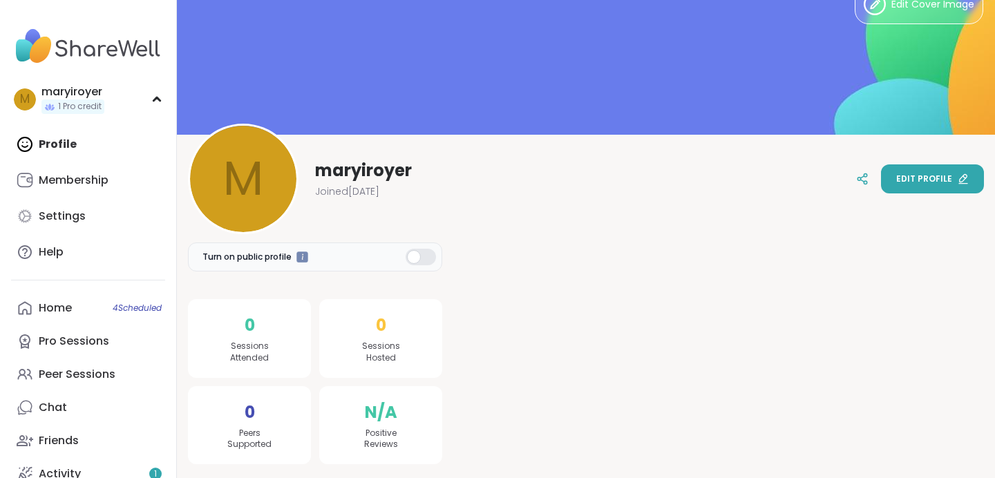
click at [931, 169] on button "Edit profile" at bounding box center [932, 178] width 103 height 29
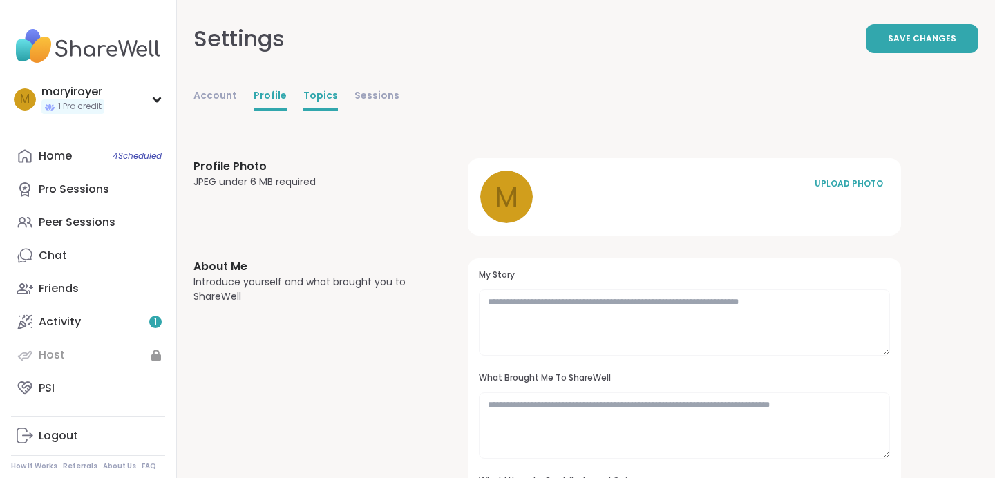
click at [320, 93] on link "Topics" at bounding box center [320, 97] width 35 height 28
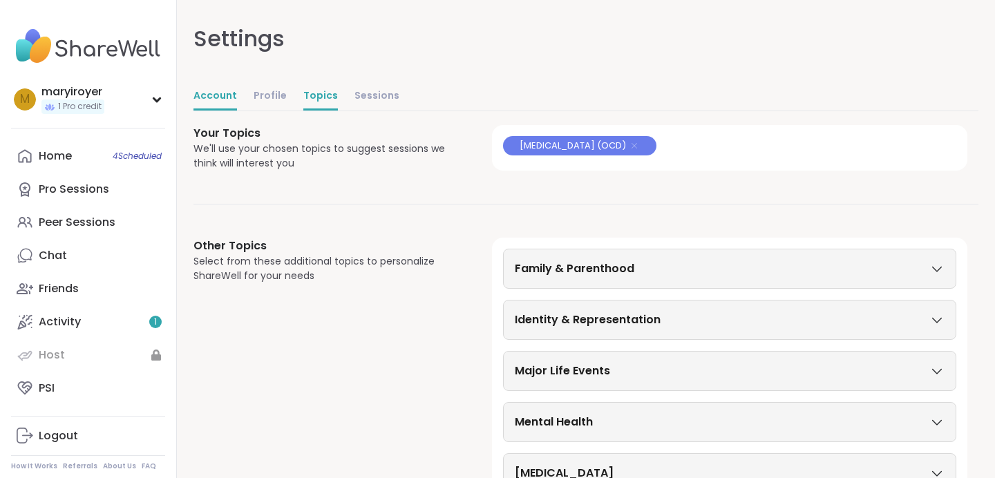
click at [225, 96] on link "Account" at bounding box center [215, 97] width 44 height 28
select select "**"
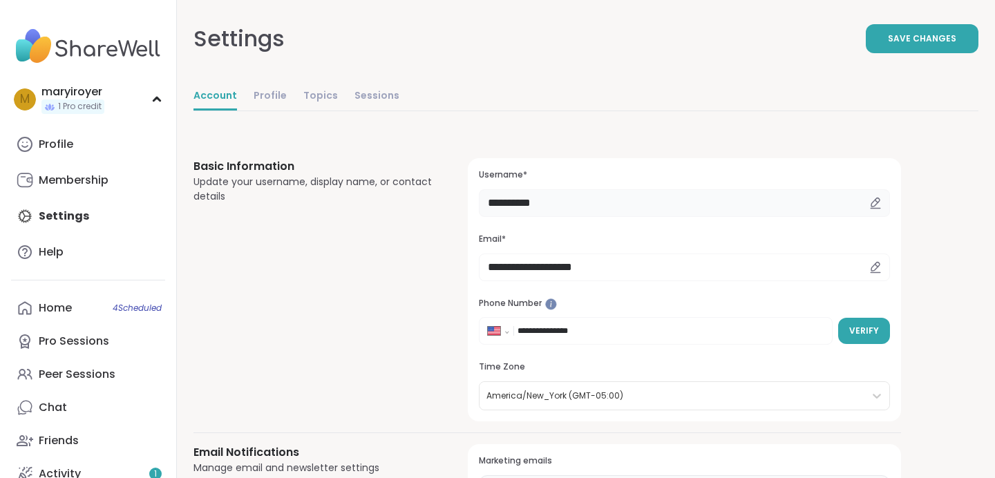
drag, startPoint x: 568, startPoint y: 203, endPoint x: 457, endPoint y: 189, distance: 112.7
click at [457, 189] on div "**********" at bounding box center [546, 289] width 707 height 263
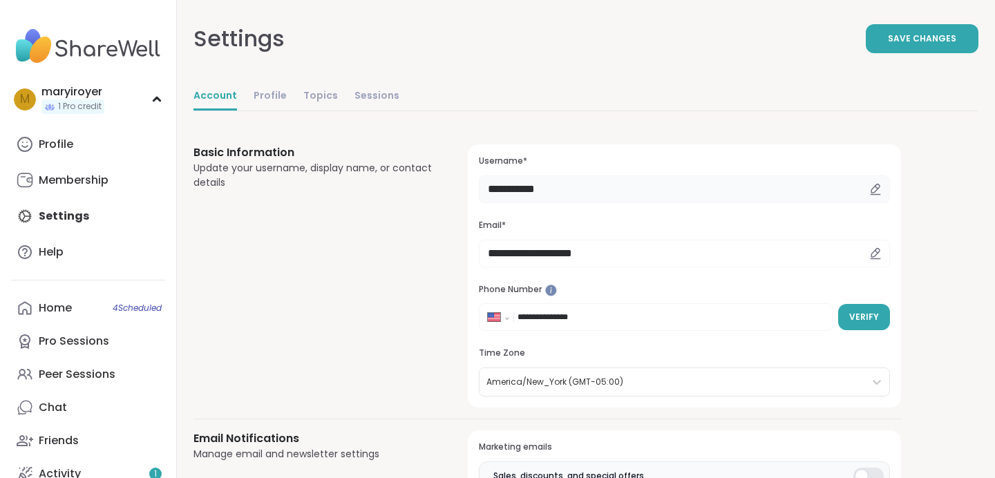
scroll to position [21, 0]
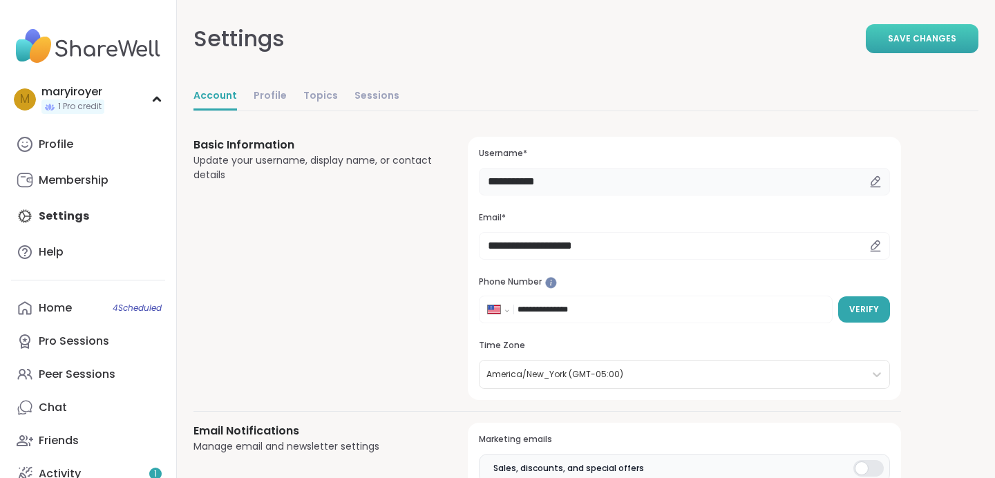
type input "**********"
click at [955, 26] on button "Save Changes" at bounding box center [921, 38] width 113 height 29
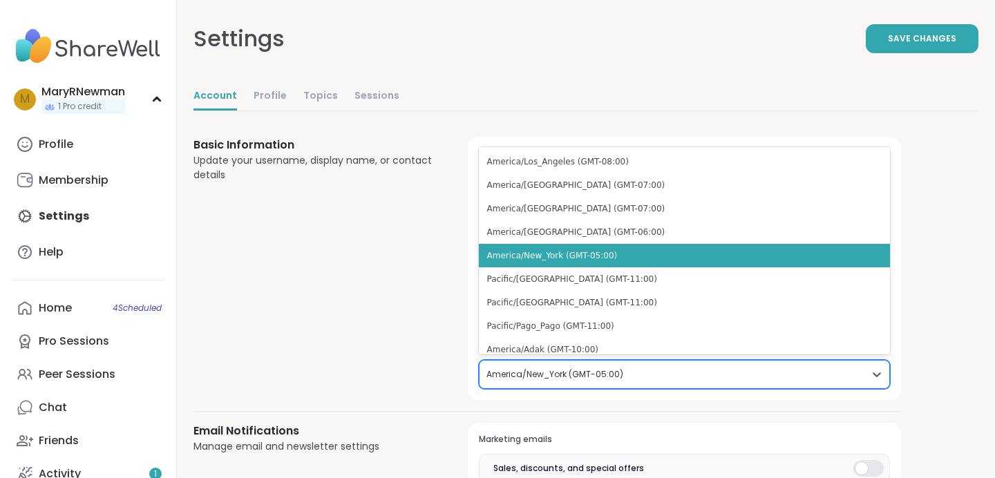
click at [841, 377] on div at bounding box center [671, 374] width 371 height 15
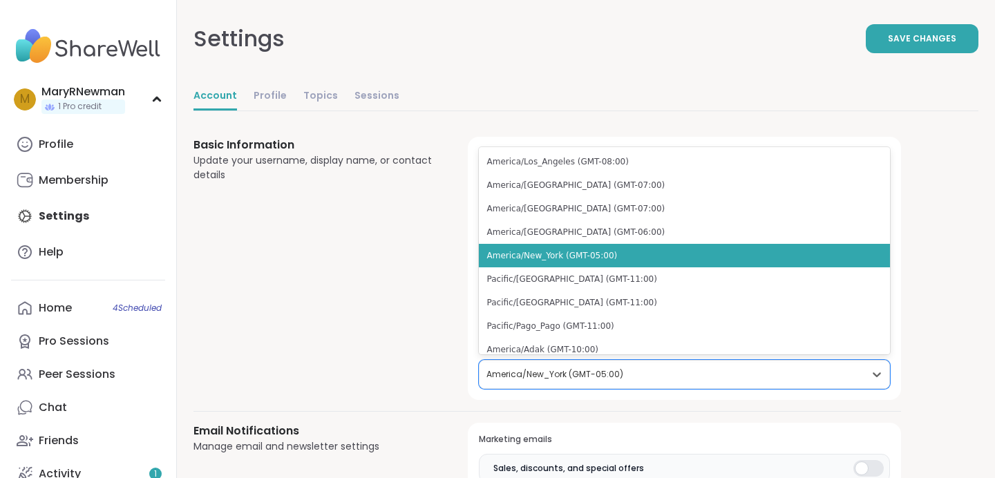
scroll to position [15, 0]
